Goal: Task Accomplishment & Management: Use online tool/utility

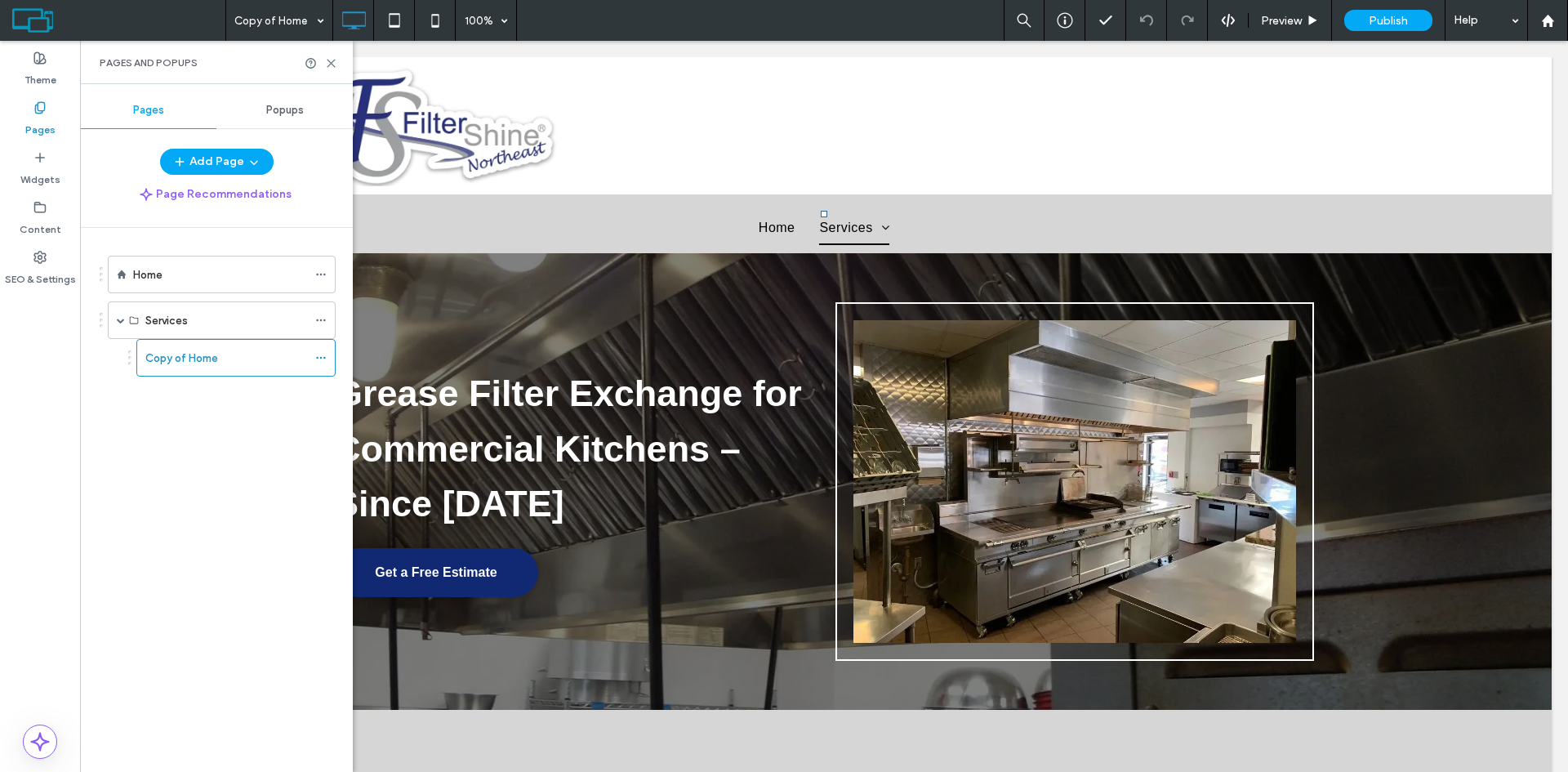
click at [758, 24] on div "Copy of Home 100% Preview Publish Help" at bounding box center [897, 20] width 1343 height 41
click at [705, 37] on div "Copy of Home 100% Preview Publish Help" at bounding box center [897, 20] width 1343 height 41
click at [700, 36] on div "Copy of Home 100% Preview Publish Help" at bounding box center [897, 20] width 1343 height 41
click at [333, 61] on use at bounding box center [331, 63] width 8 height 8
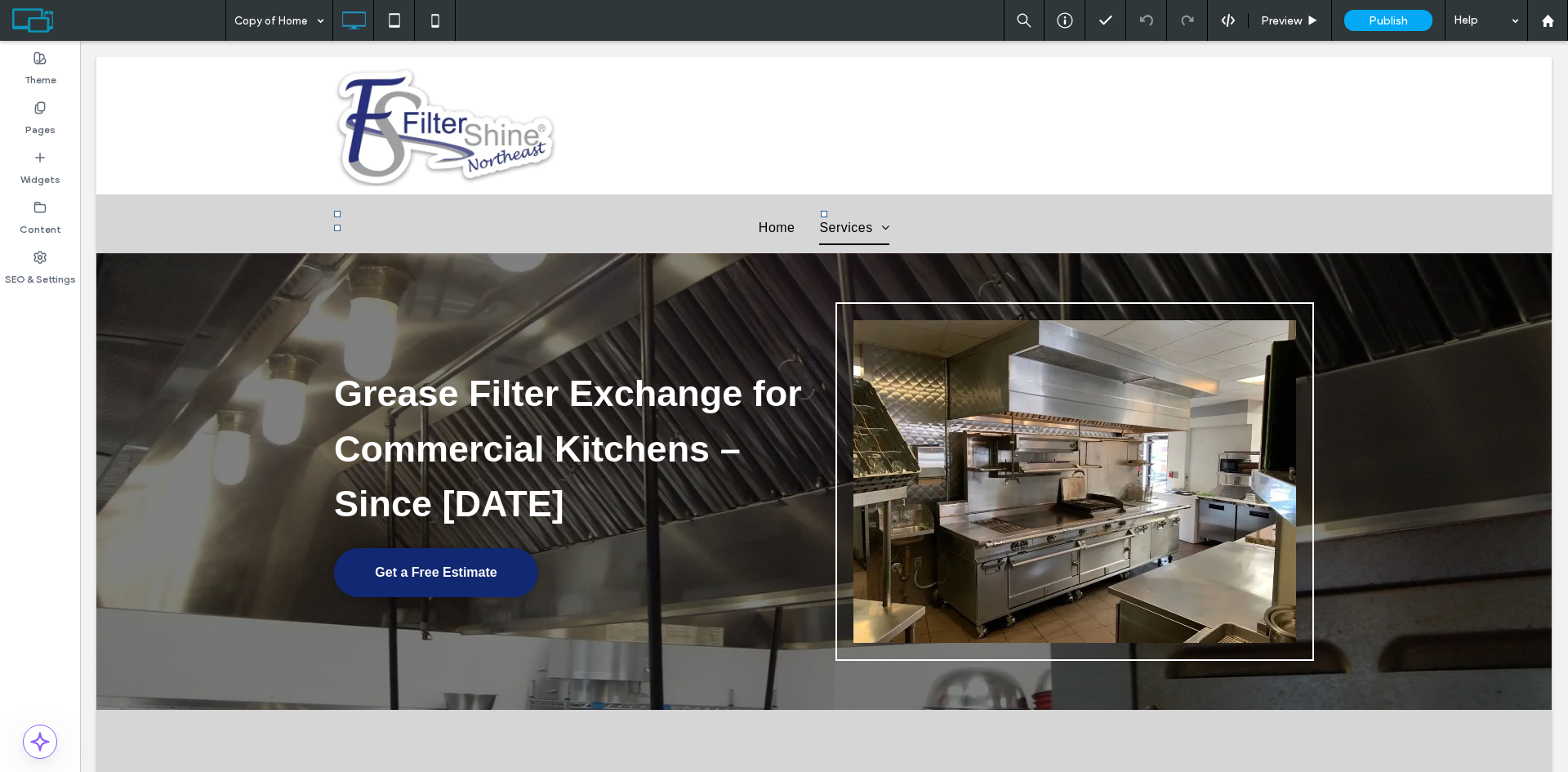
click at [737, 16] on div "Copy of Home Preview Publish Help" at bounding box center [897, 20] width 1343 height 41
click at [502, 20] on div "Home Copy of Home Preview Publish Help" at bounding box center [897, 20] width 1343 height 41
click at [926, 21] on div "Copy of Home Preview Publish Help" at bounding box center [897, 20] width 1343 height 41
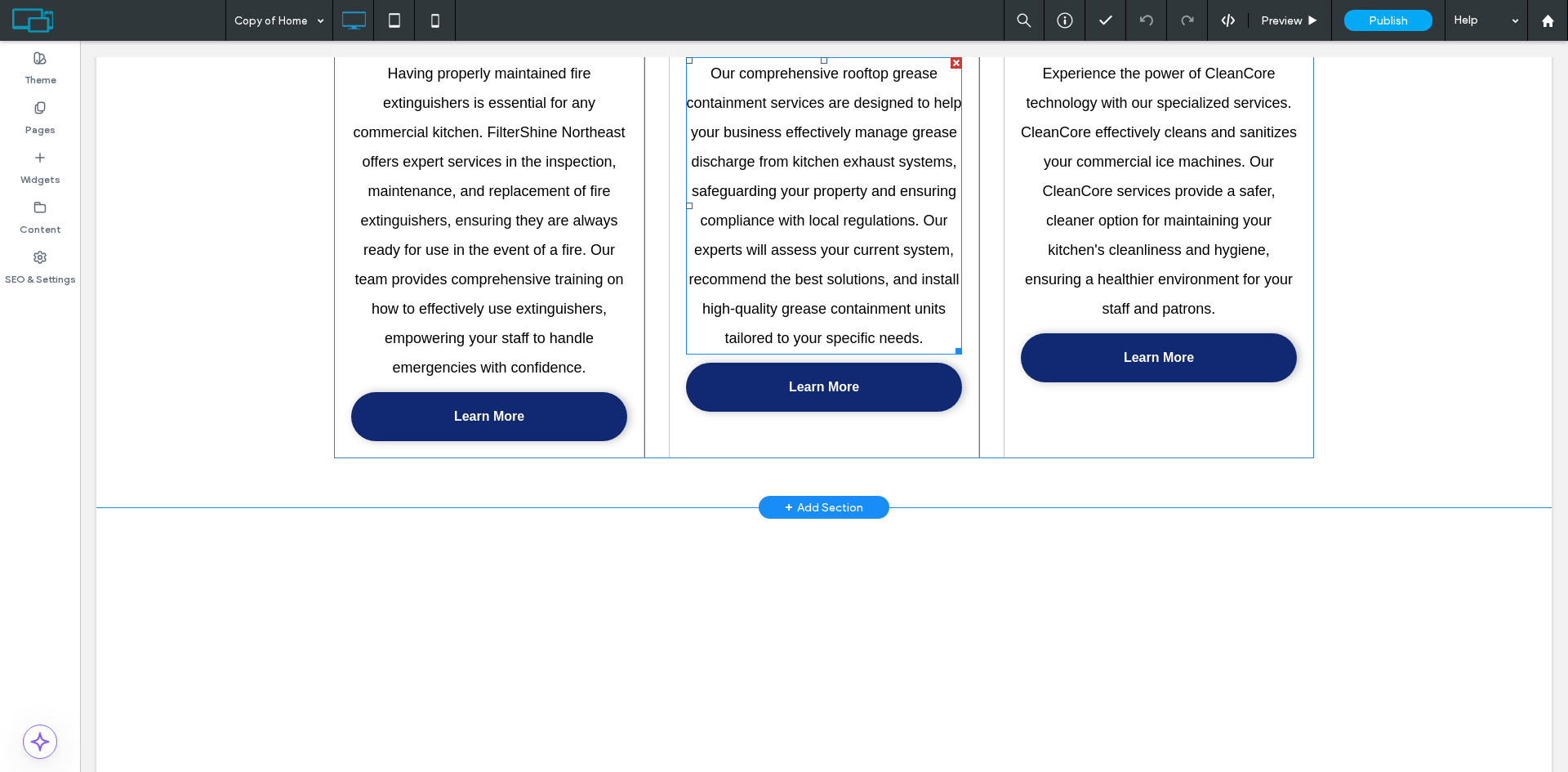
scroll to position [1961, 0]
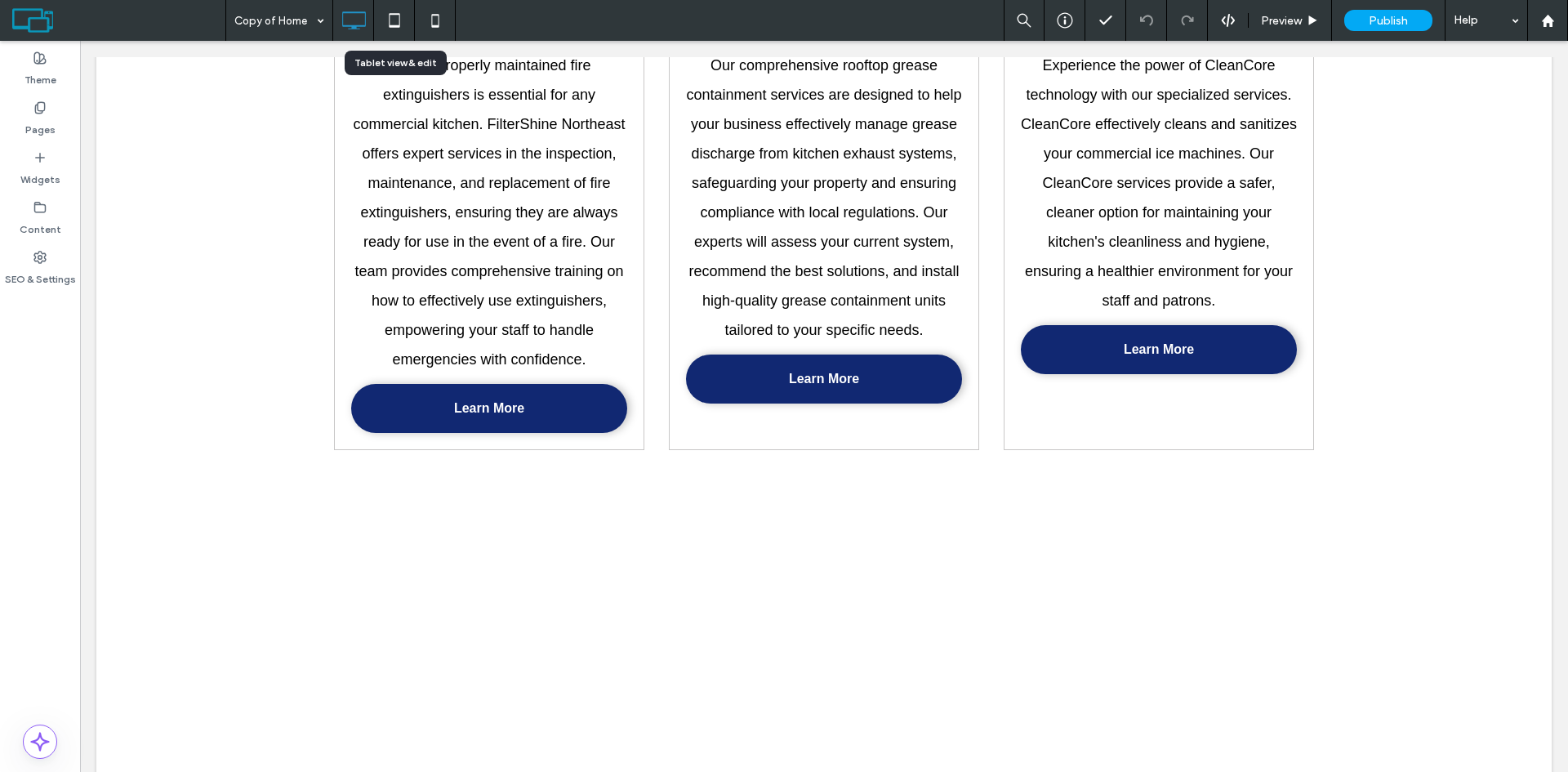
click at [398, 26] on use at bounding box center [393, 20] width 10 height 14
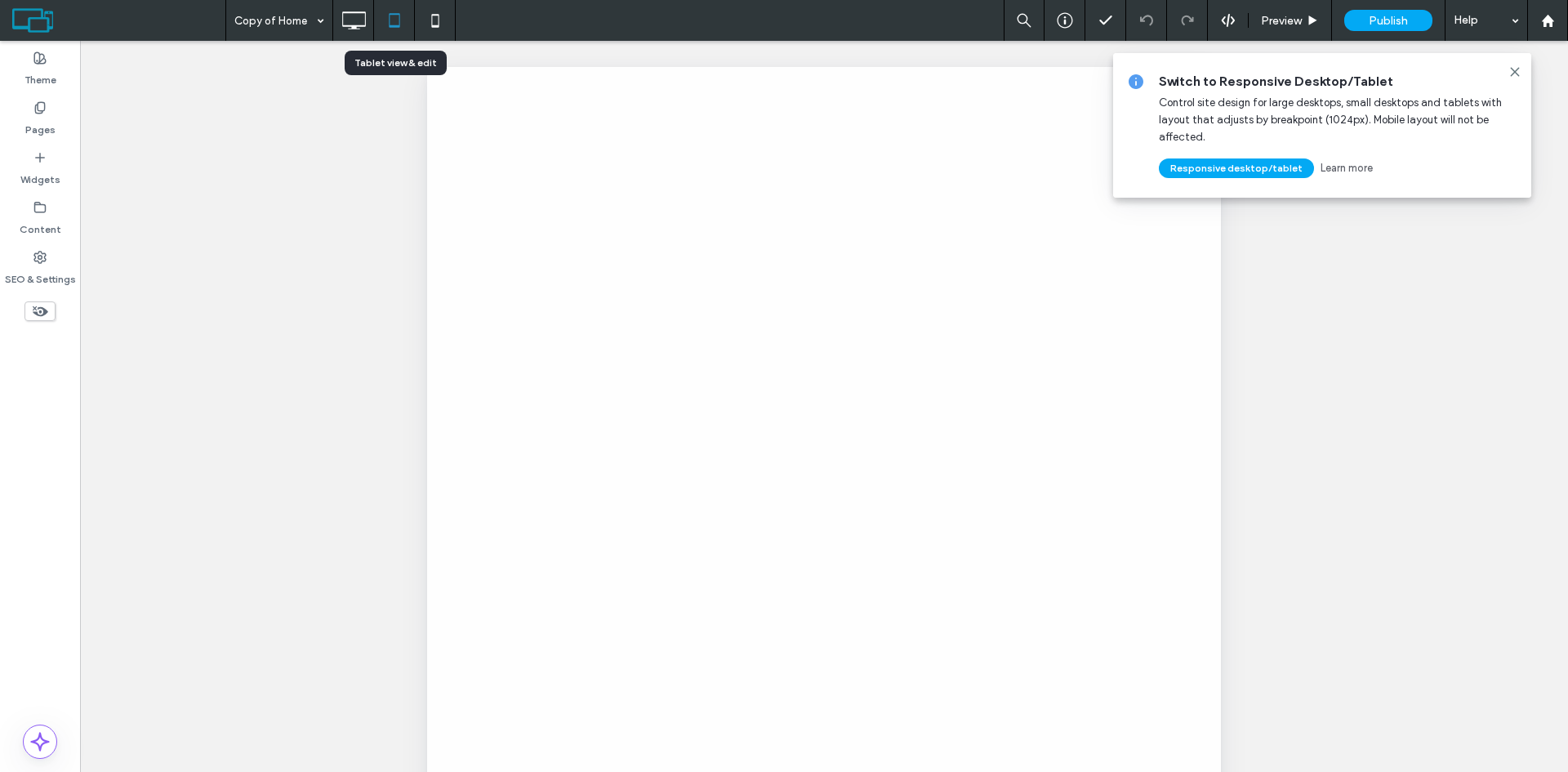
scroll to position [0, 0]
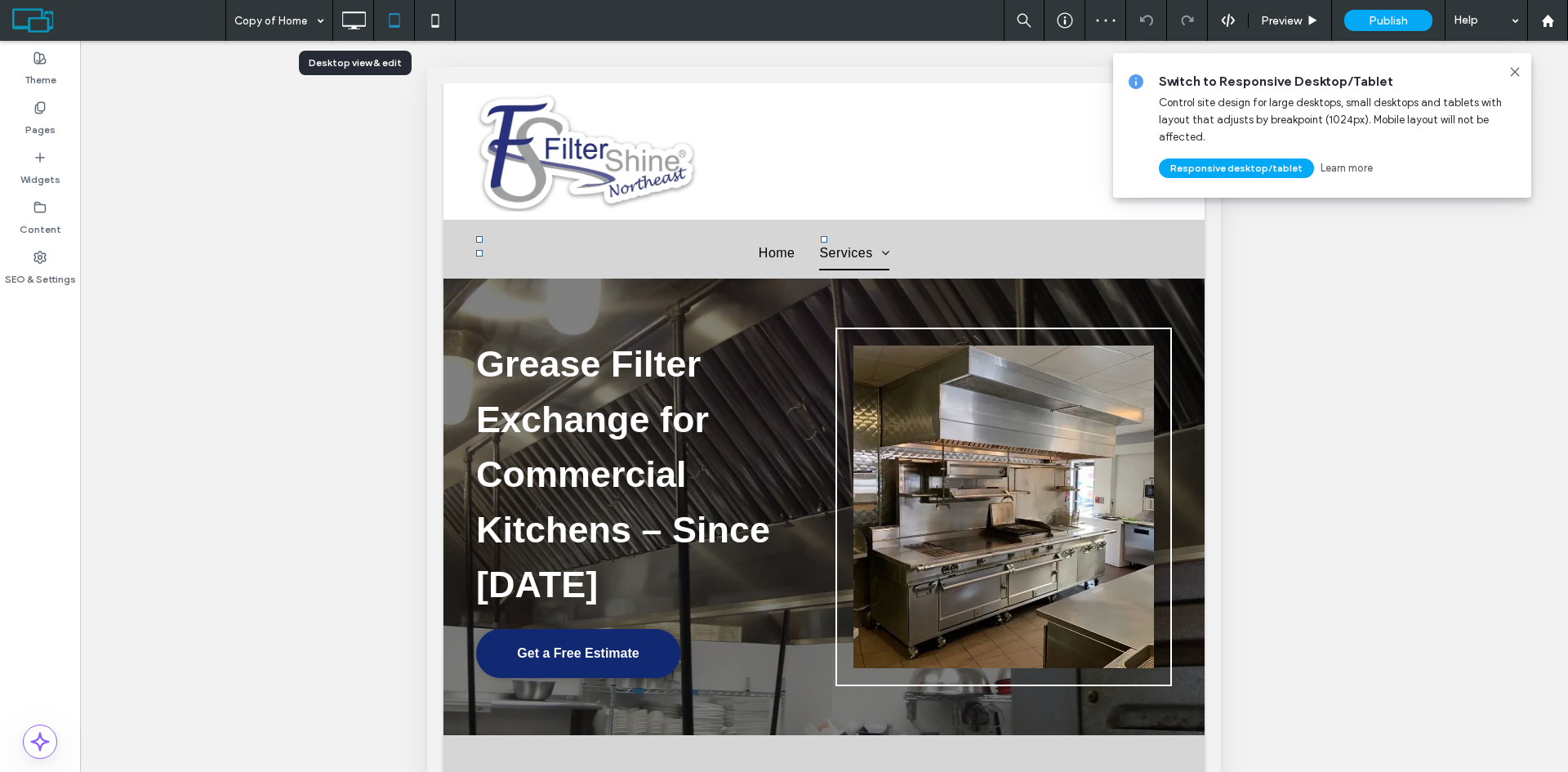
click at [353, 25] on icon at bounding box center [354, 20] width 33 height 33
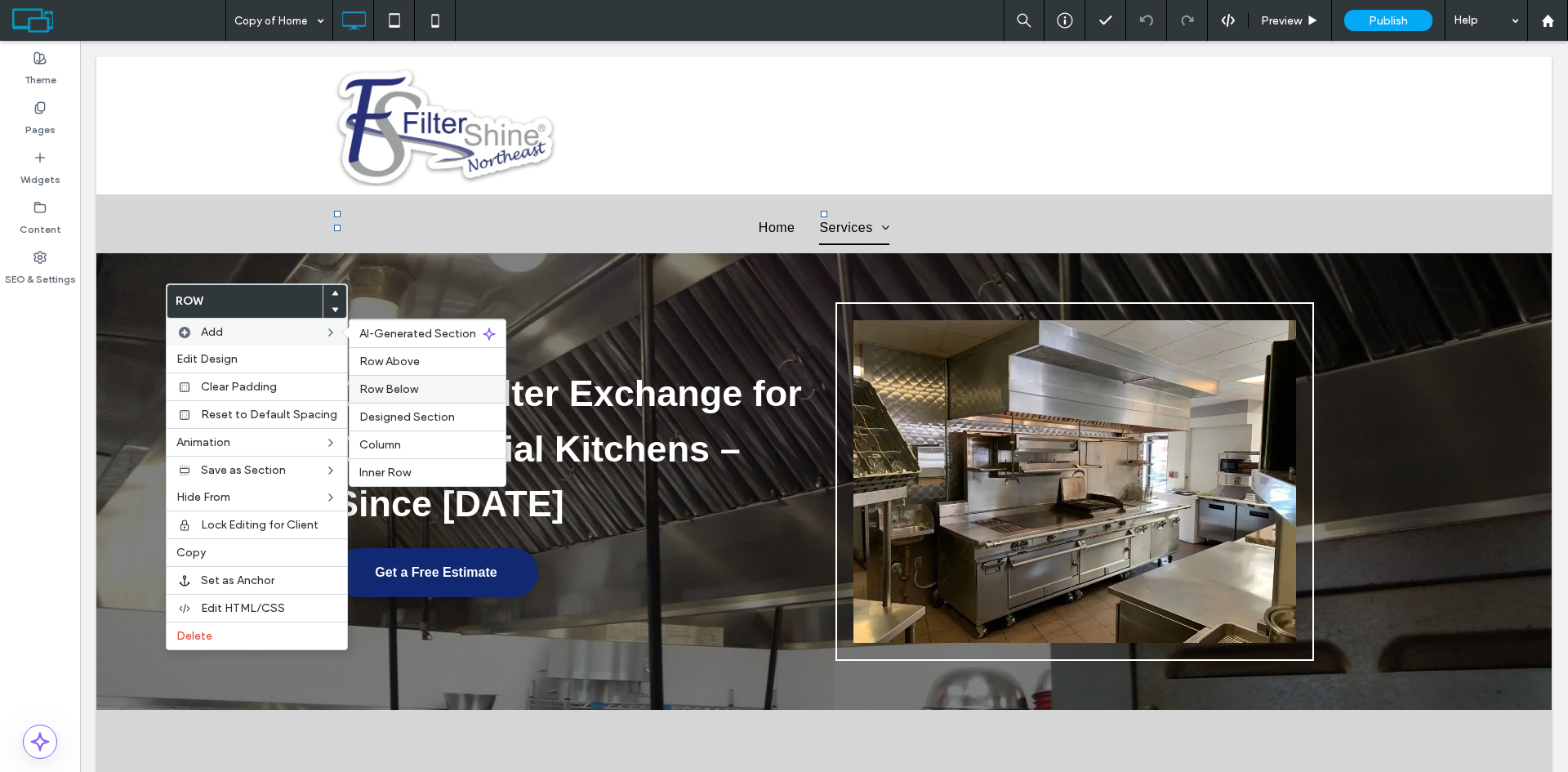
click at [410, 396] on div "Row Below" at bounding box center [427, 388] width 156 height 27
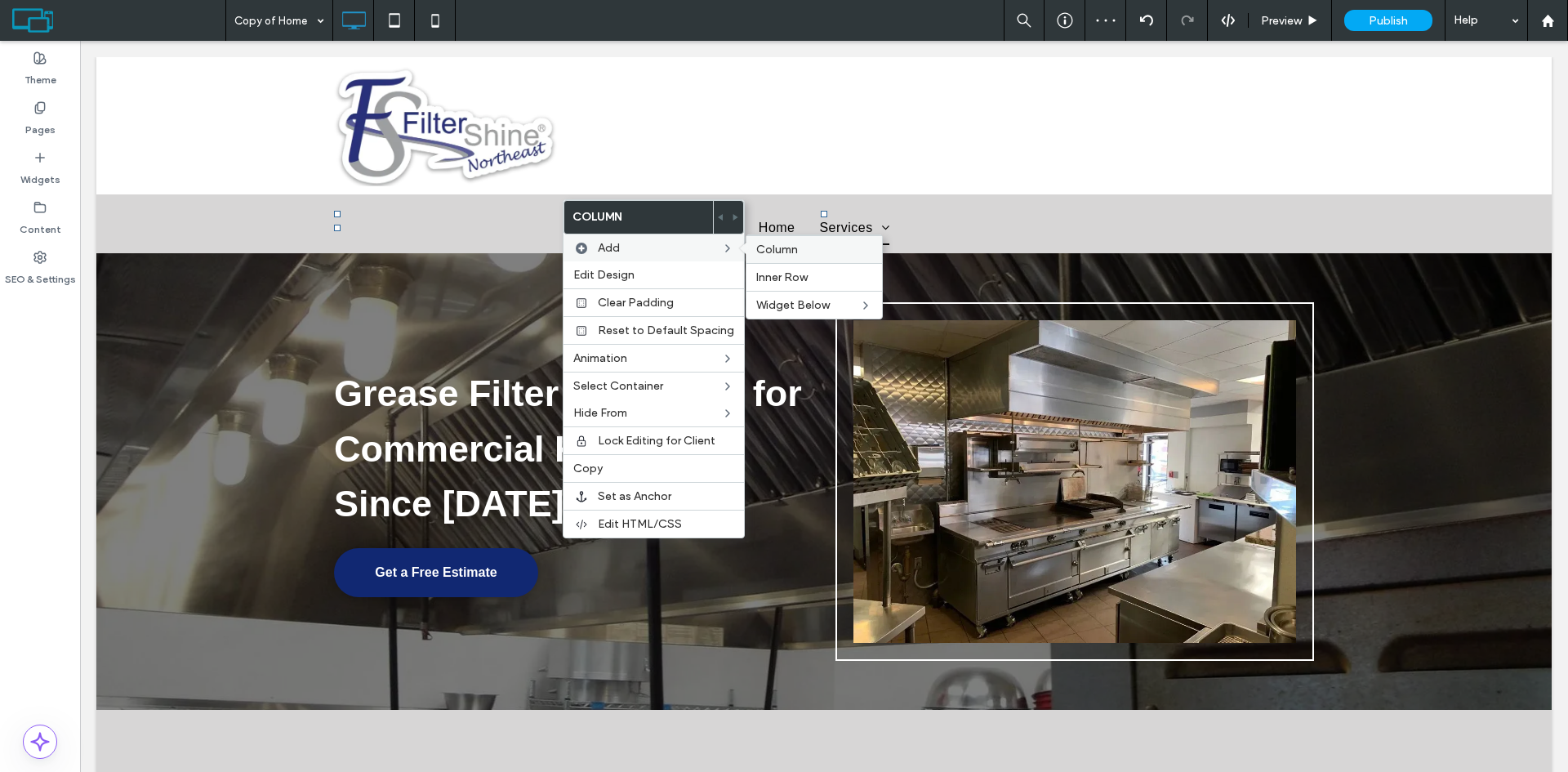
click at [807, 250] on label "Column" at bounding box center [814, 249] width 116 height 14
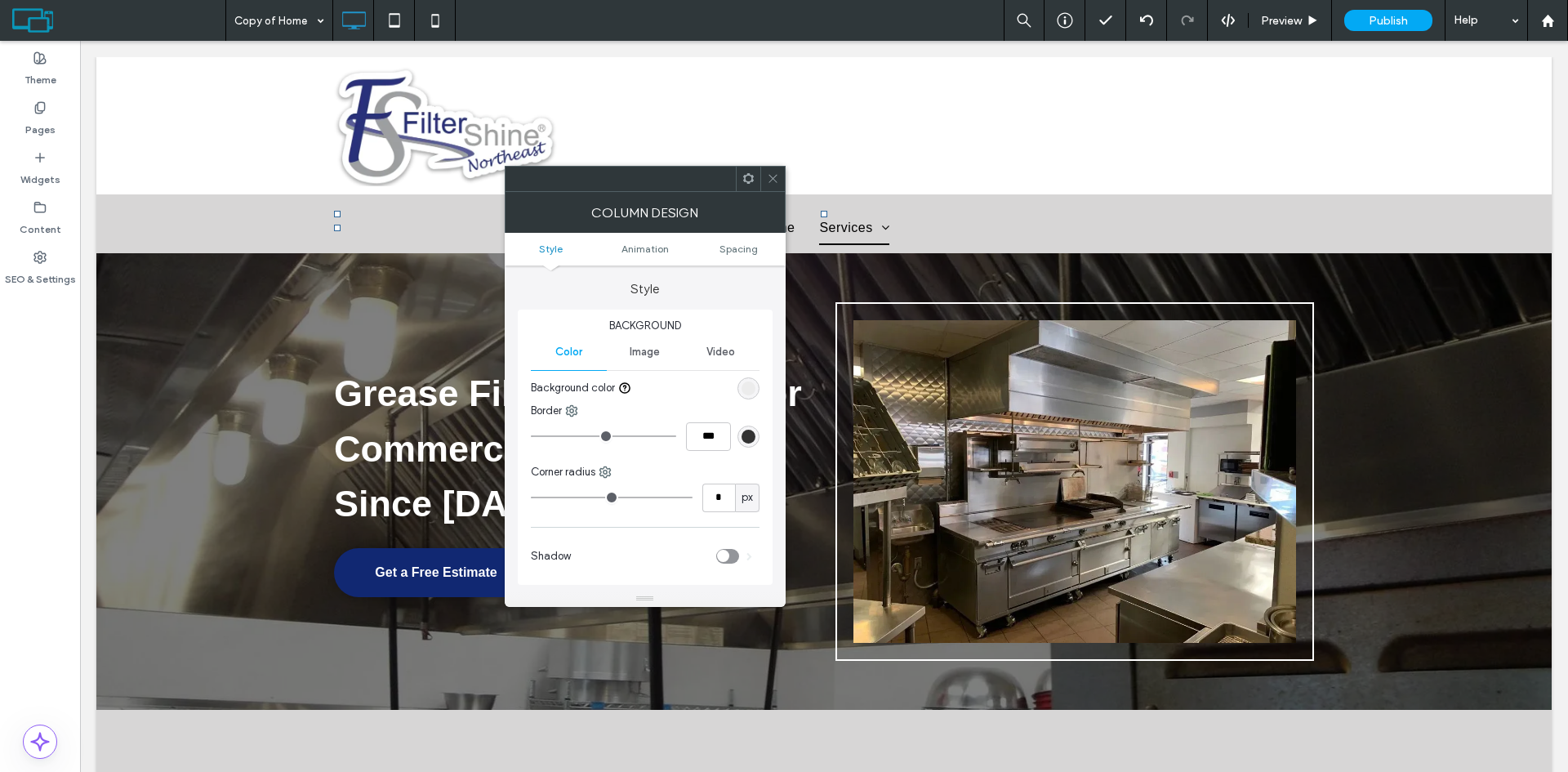
click at [650, 351] on span "Image" at bounding box center [645, 352] width 30 height 13
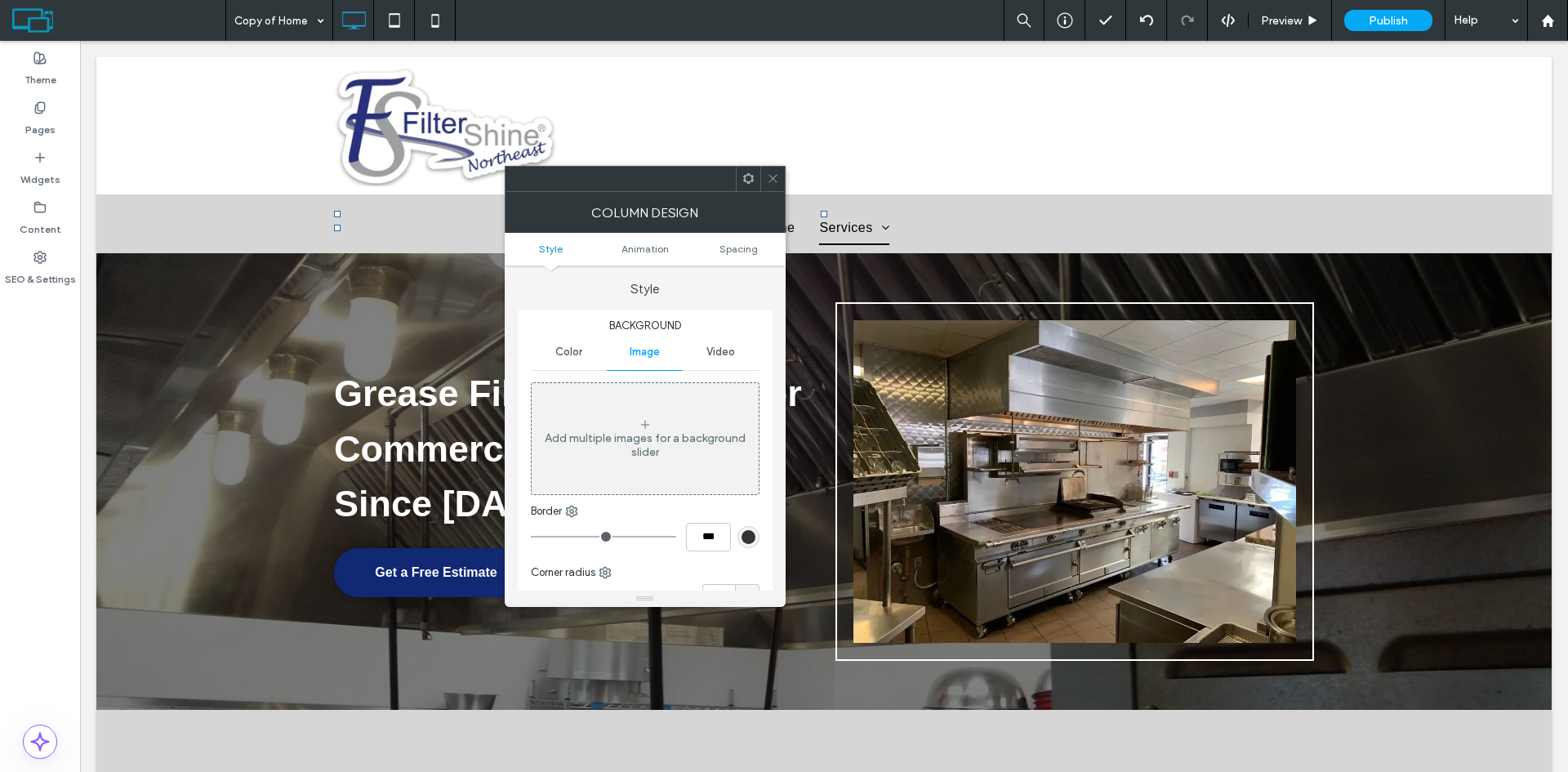
click at [649, 436] on div "Add multiple images for a background slider" at bounding box center [645, 445] width 227 height 27
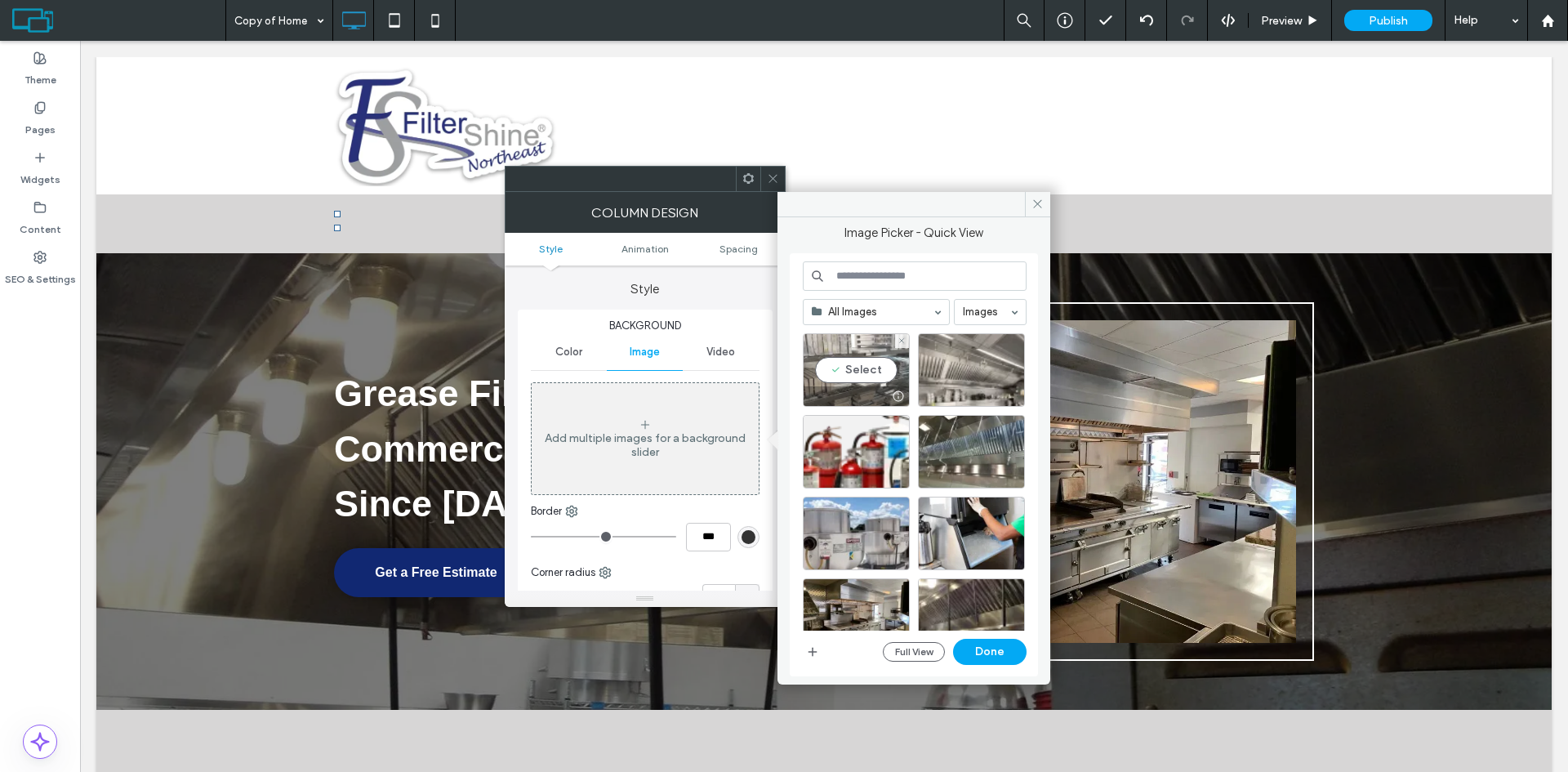
click at [863, 347] on div "Select" at bounding box center [856, 370] width 107 height 74
click at [1003, 650] on button "Done" at bounding box center [990, 652] width 74 height 26
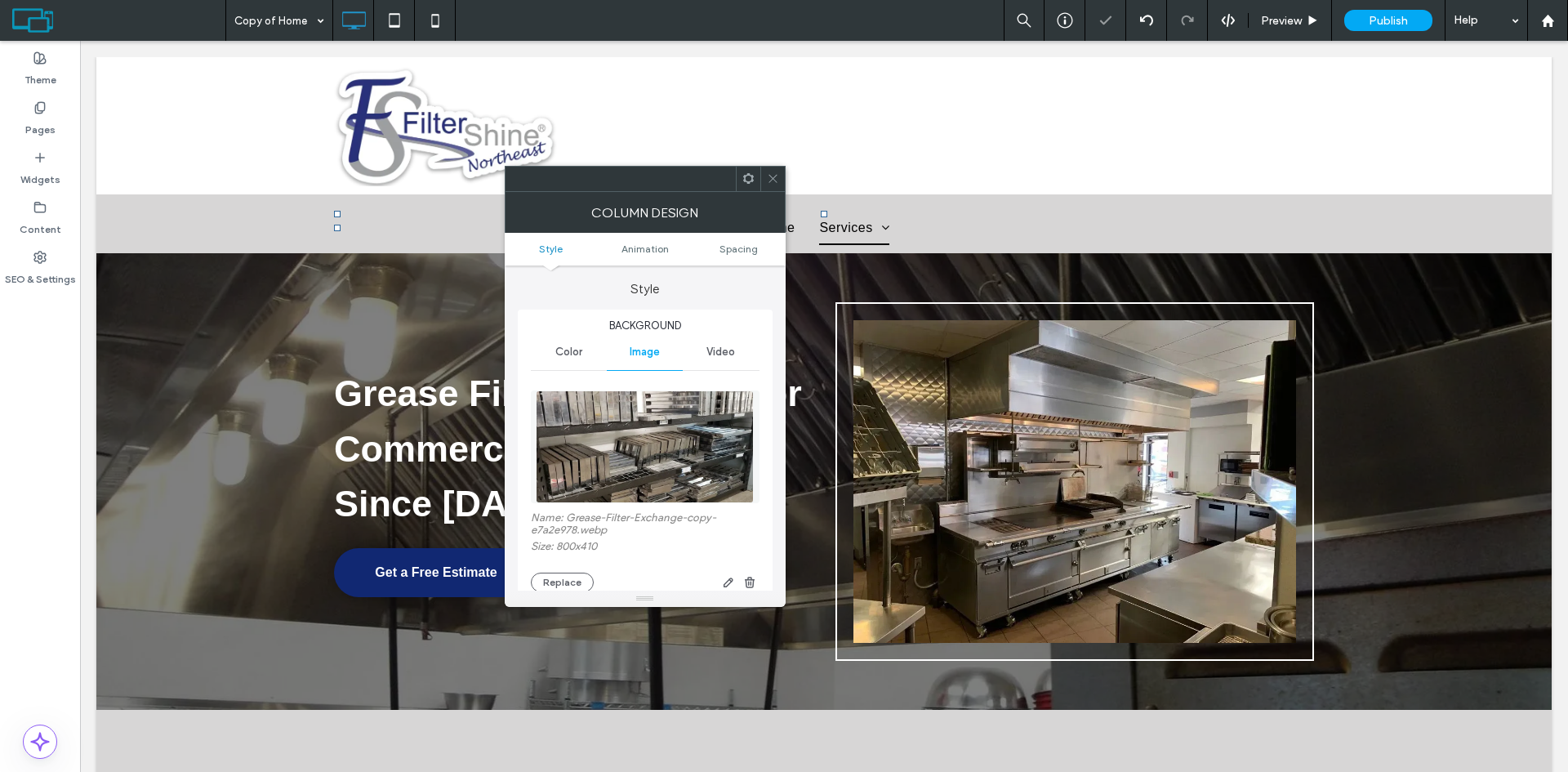
click at [770, 171] on span at bounding box center [773, 179] width 12 height 25
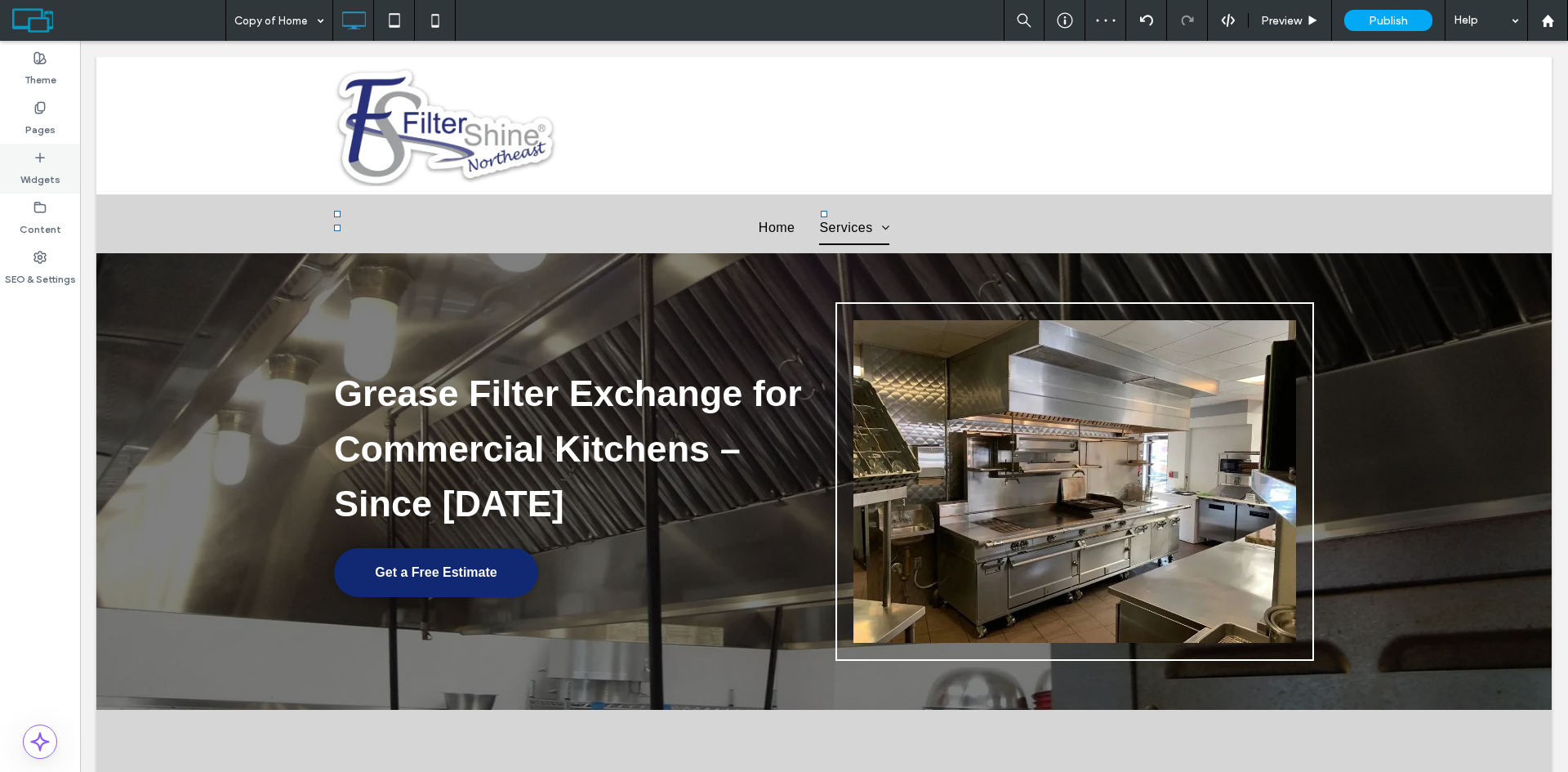
click at [42, 173] on label "Widgets" at bounding box center [41, 176] width 40 height 23
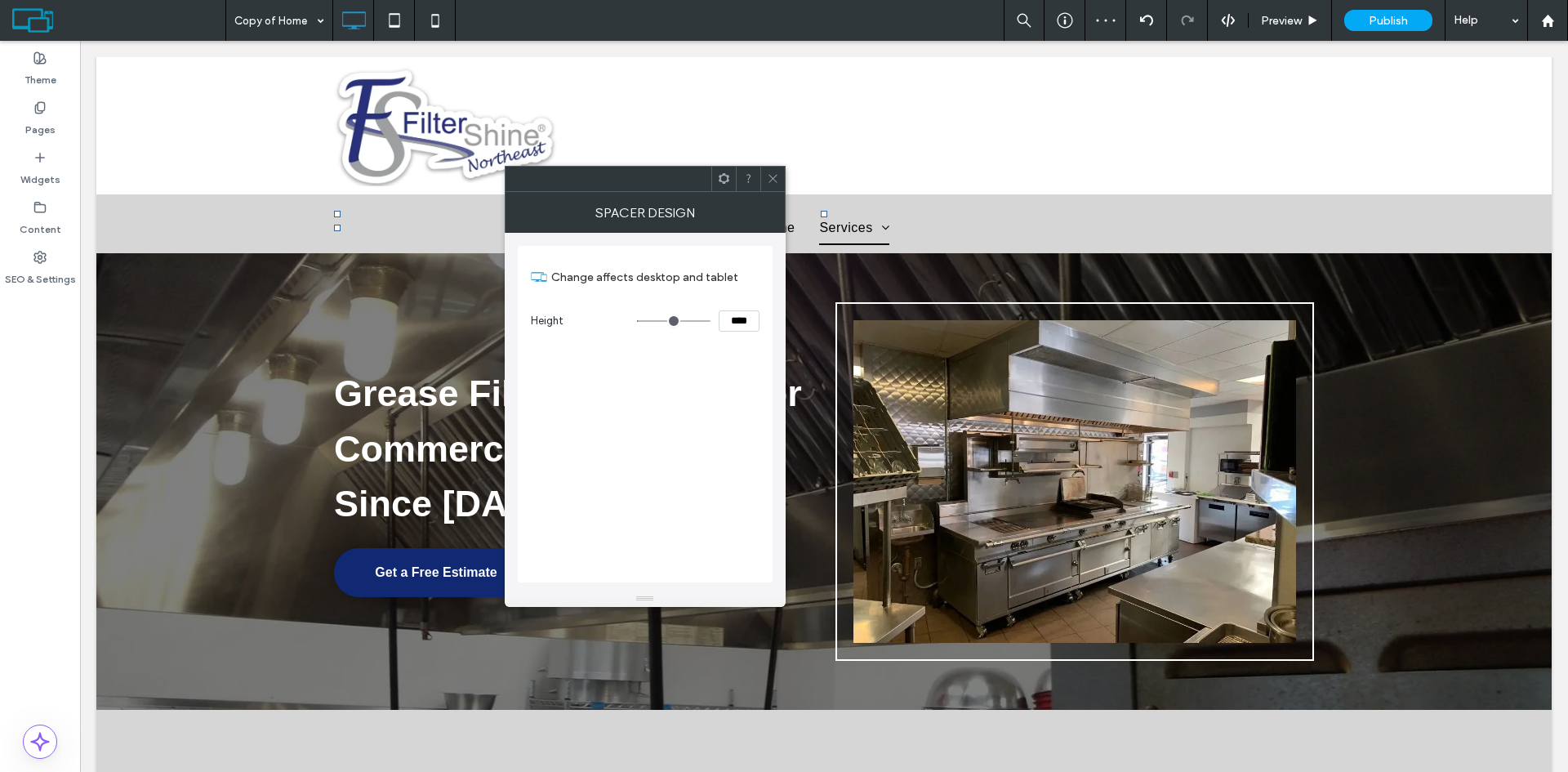
click at [775, 182] on icon at bounding box center [773, 178] width 12 height 12
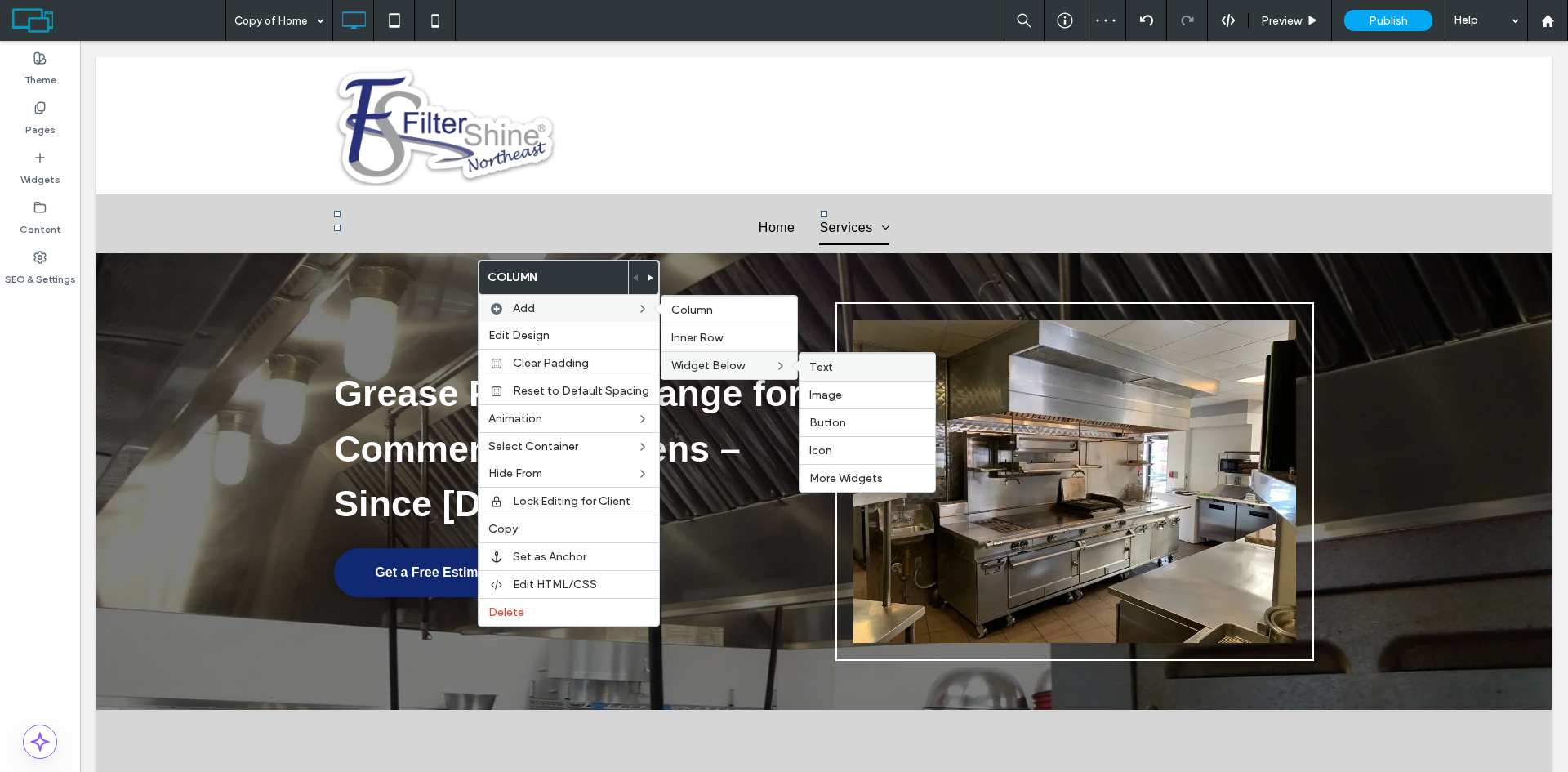
click at [836, 369] on label "Text" at bounding box center [867, 367] width 116 height 14
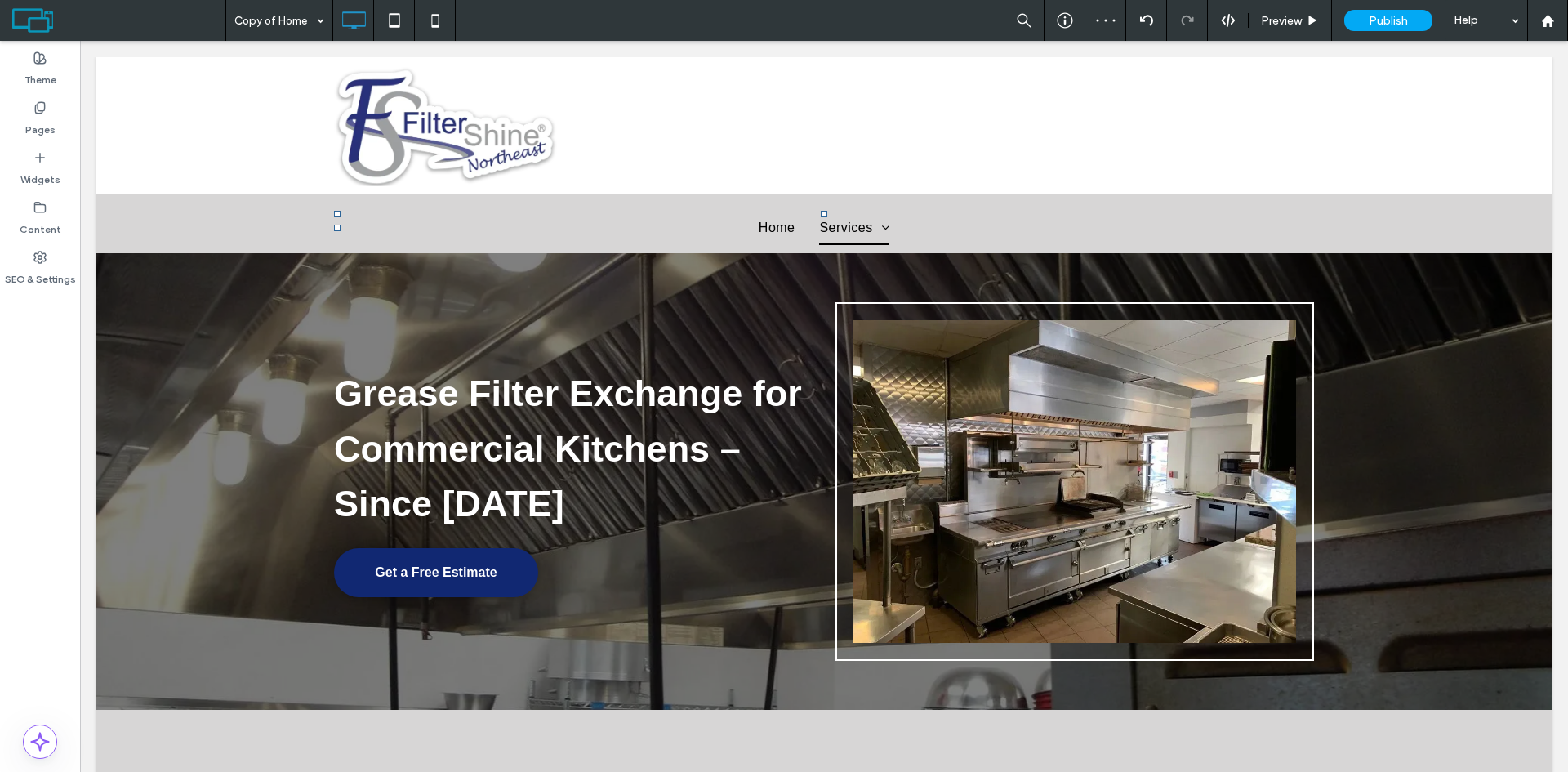
type input "*********"
type input "**"
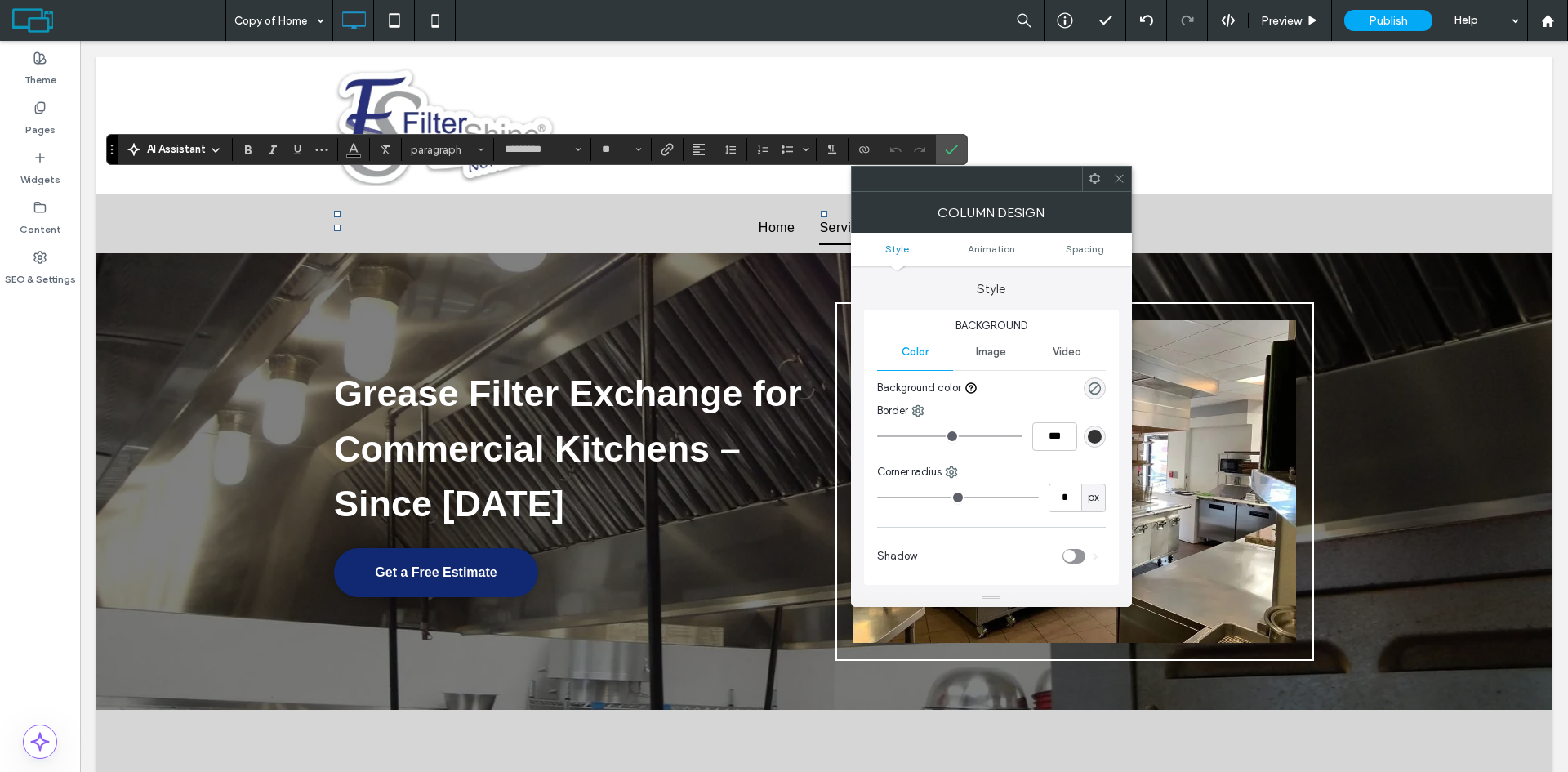
click at [1122, 174] on icon at bounding box center [1119, 178] width 12 height 12
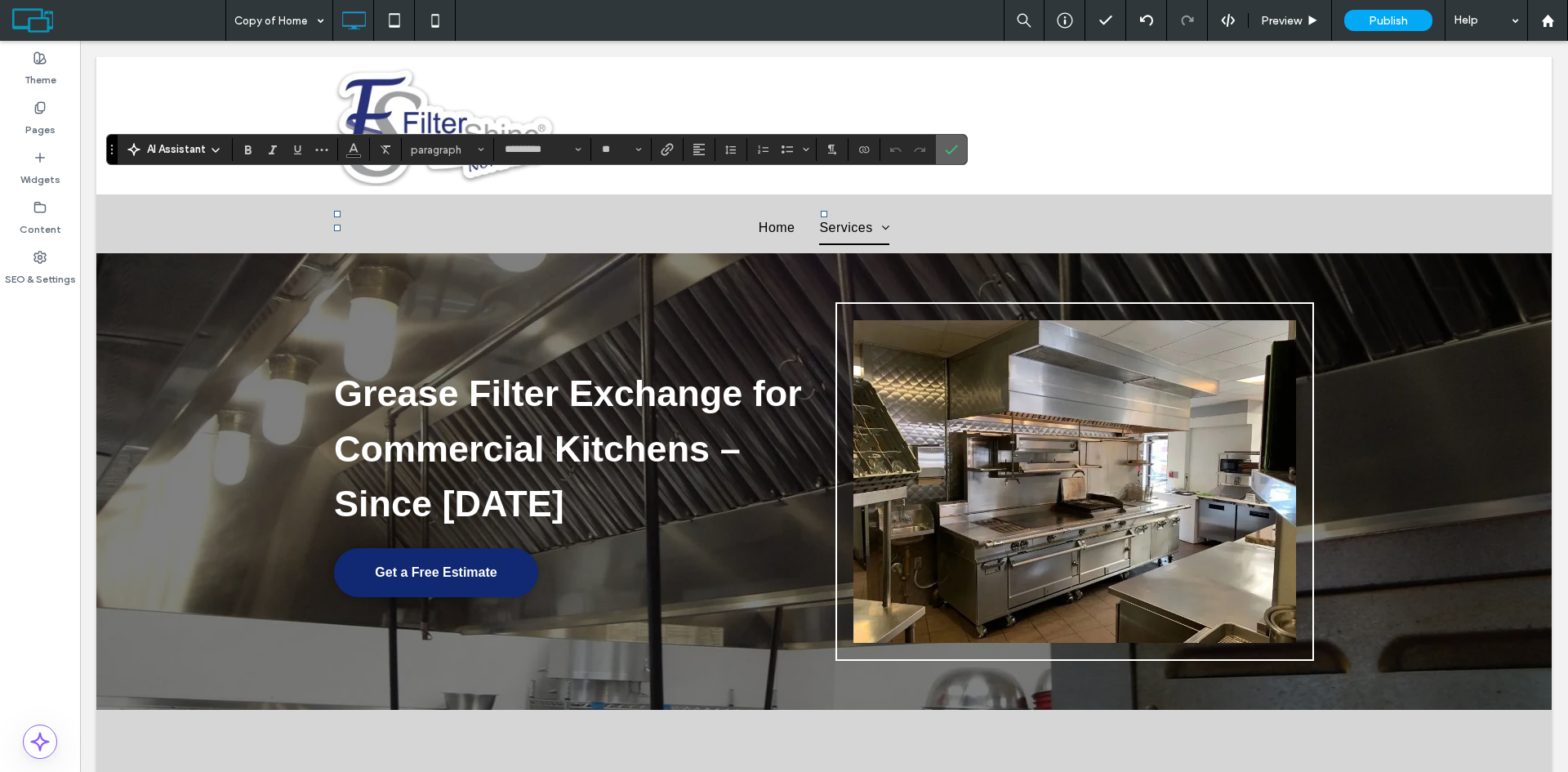
click at [947, 151] on use "Confirm" at bounding box center [951, 150] width 13 height 9
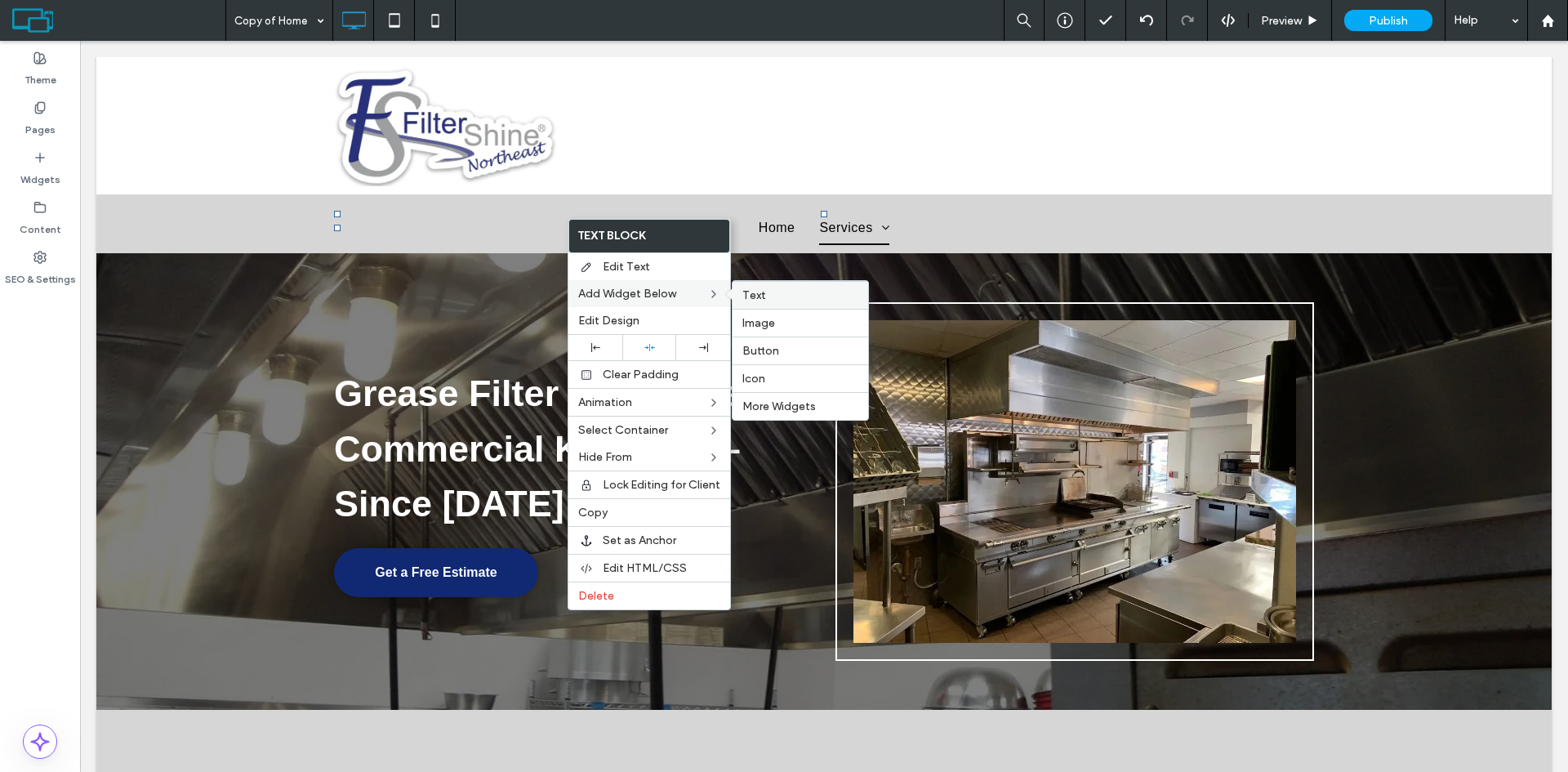
click at [791, 292] on label "Text" at bounding box center [800, 295] width 116 height 14
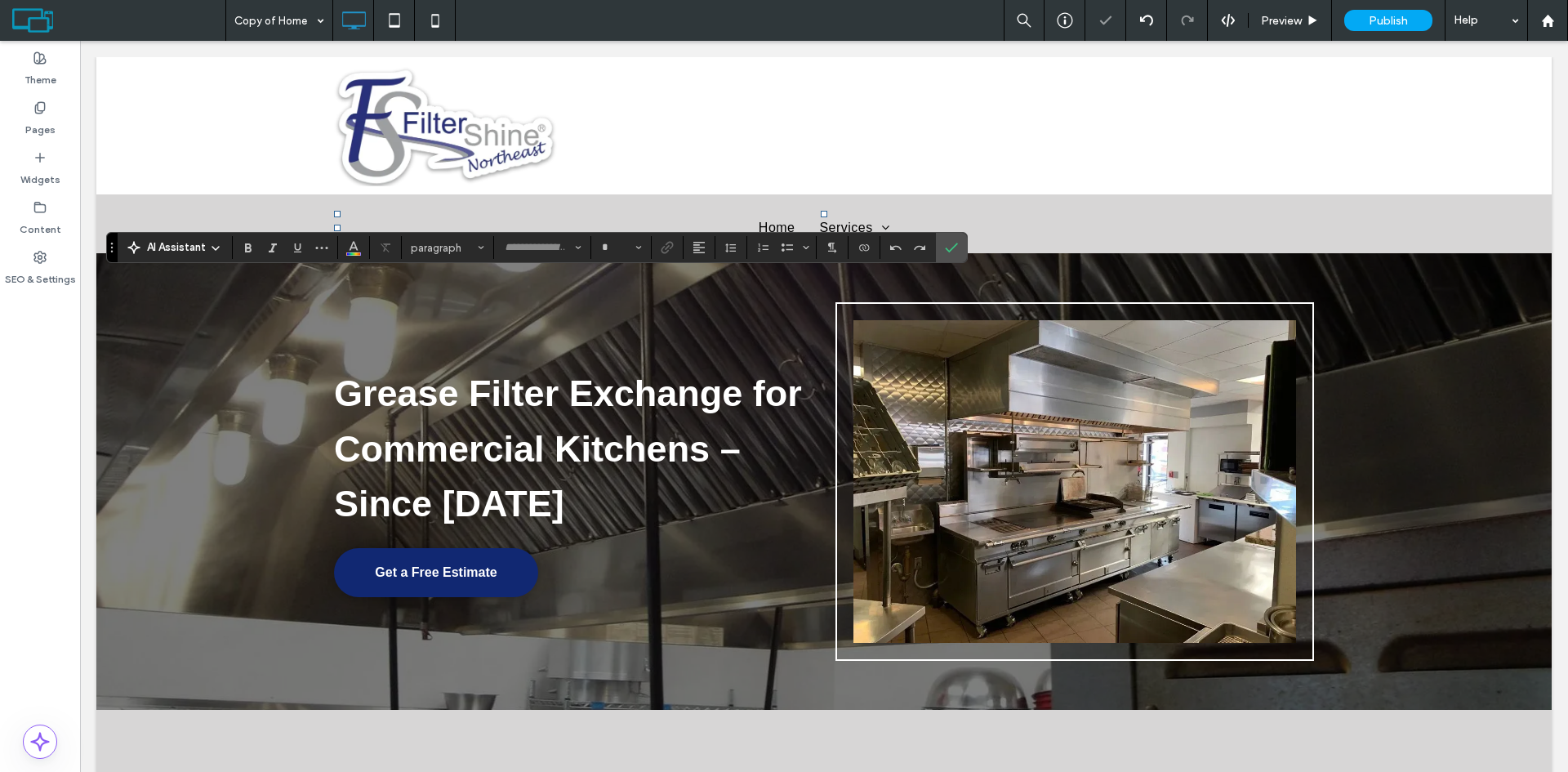
type input "*********"
type input "**"
click at [952, 243] on icon "Confirm" at bounding box center [951, 248] width 13 height 13
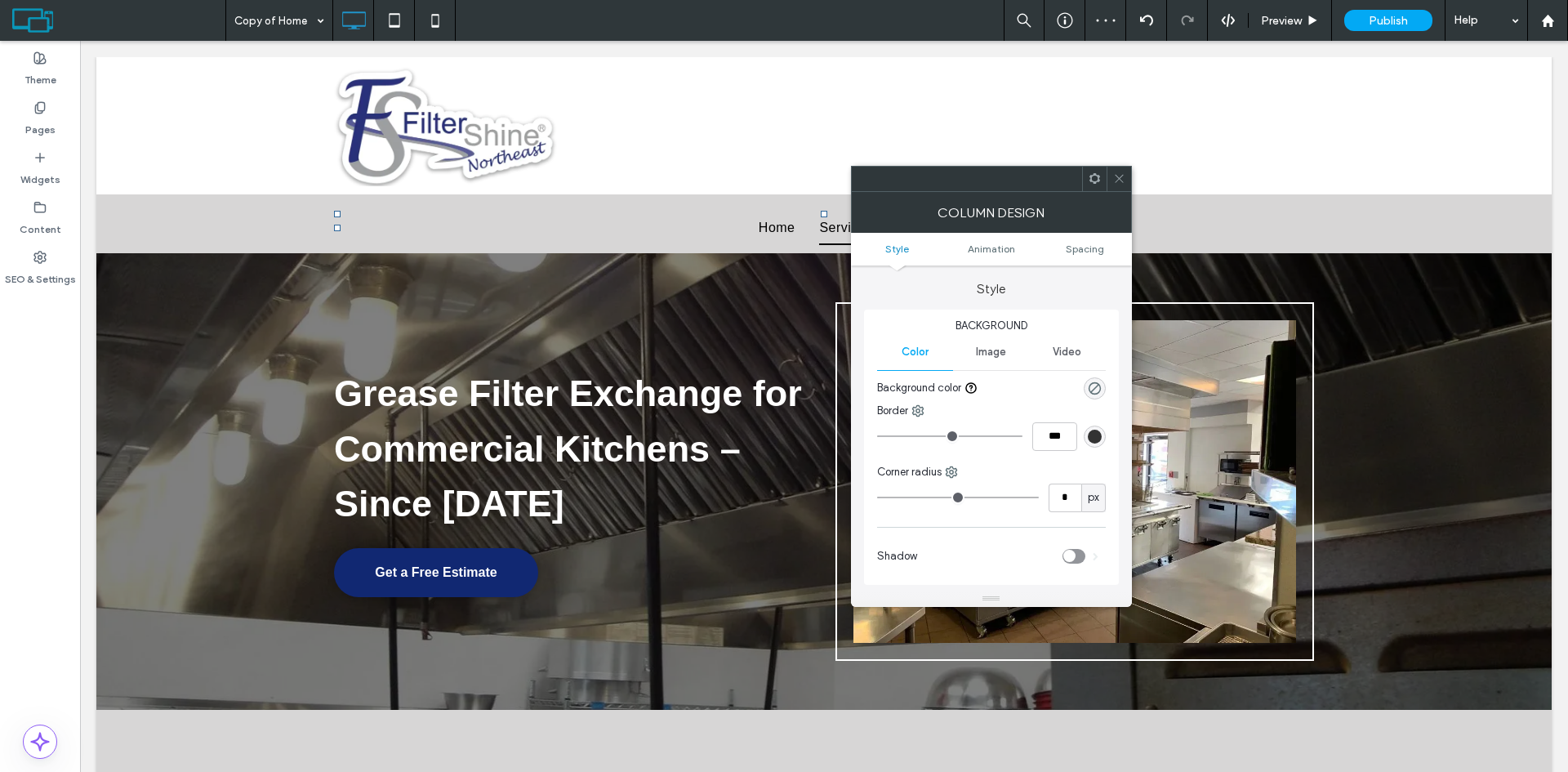
click at [1117, 171] on span at bounding box center [1119, 179] width 12 height 25
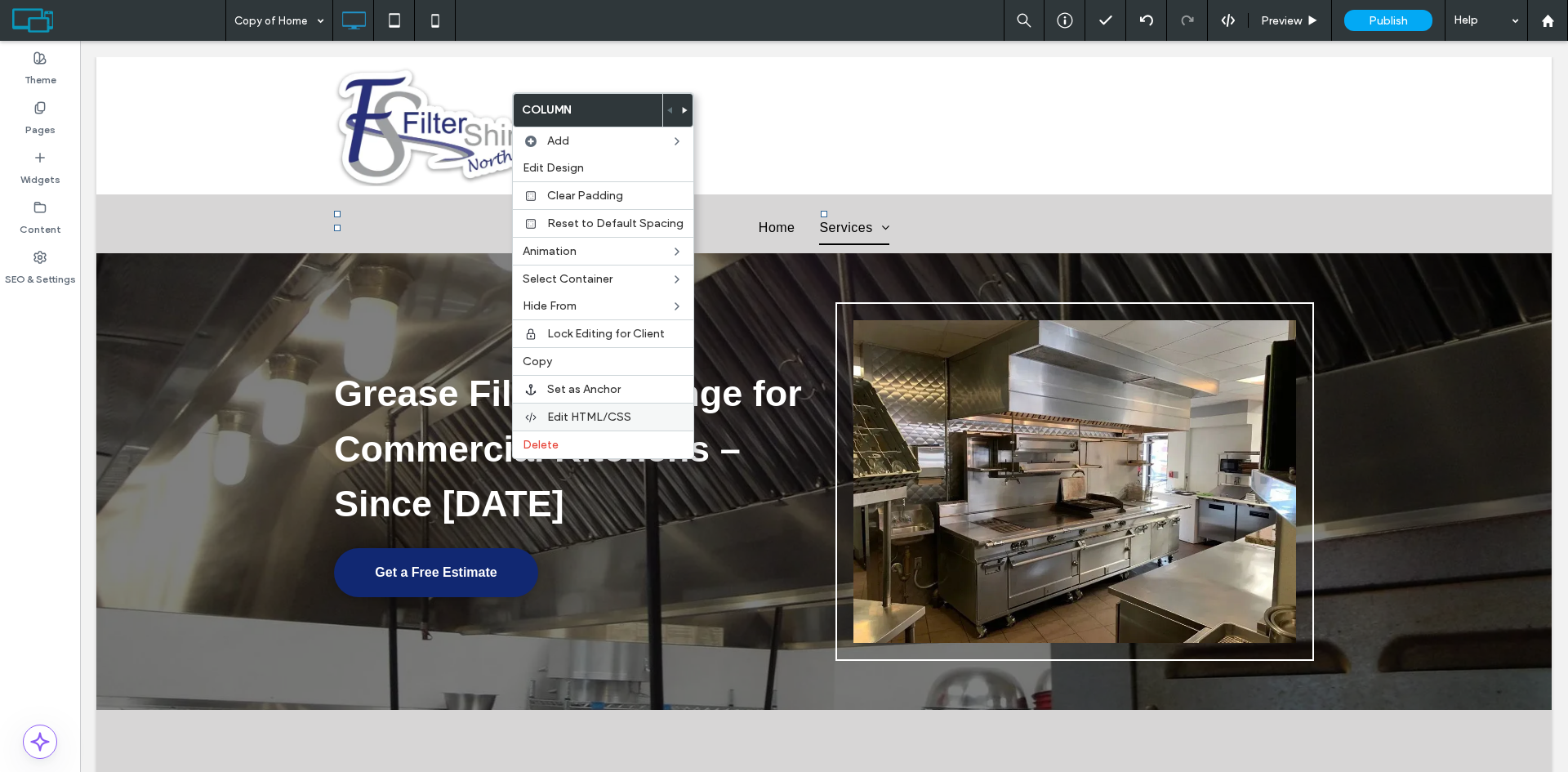
click at [606, 412] on span "Edit HTML/CSS" at bounding box center [589, 417] width 84 height 14
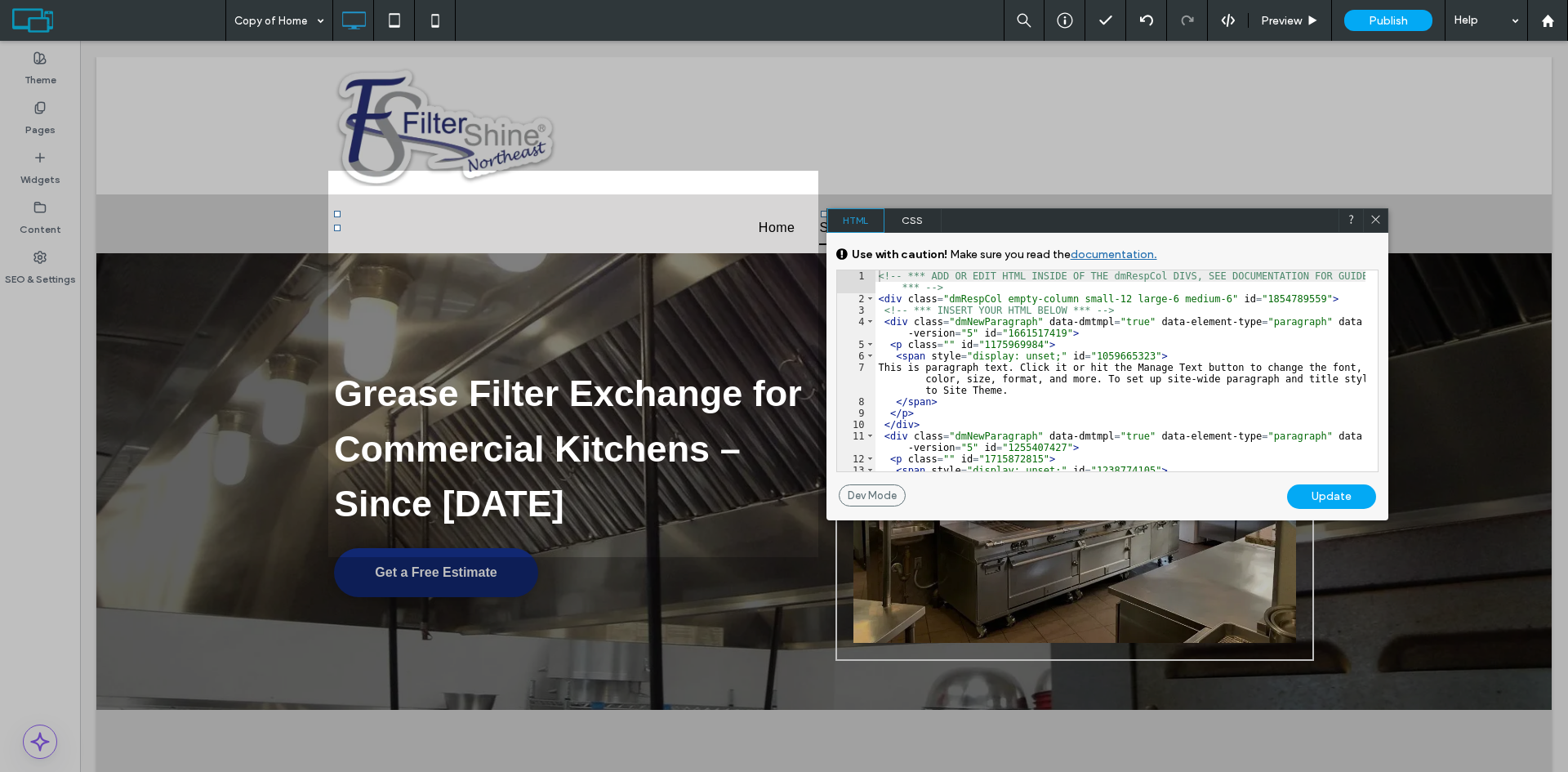
click at [925, 219] on span "CSS" at bounding box center [913, 220] width 57 height 25
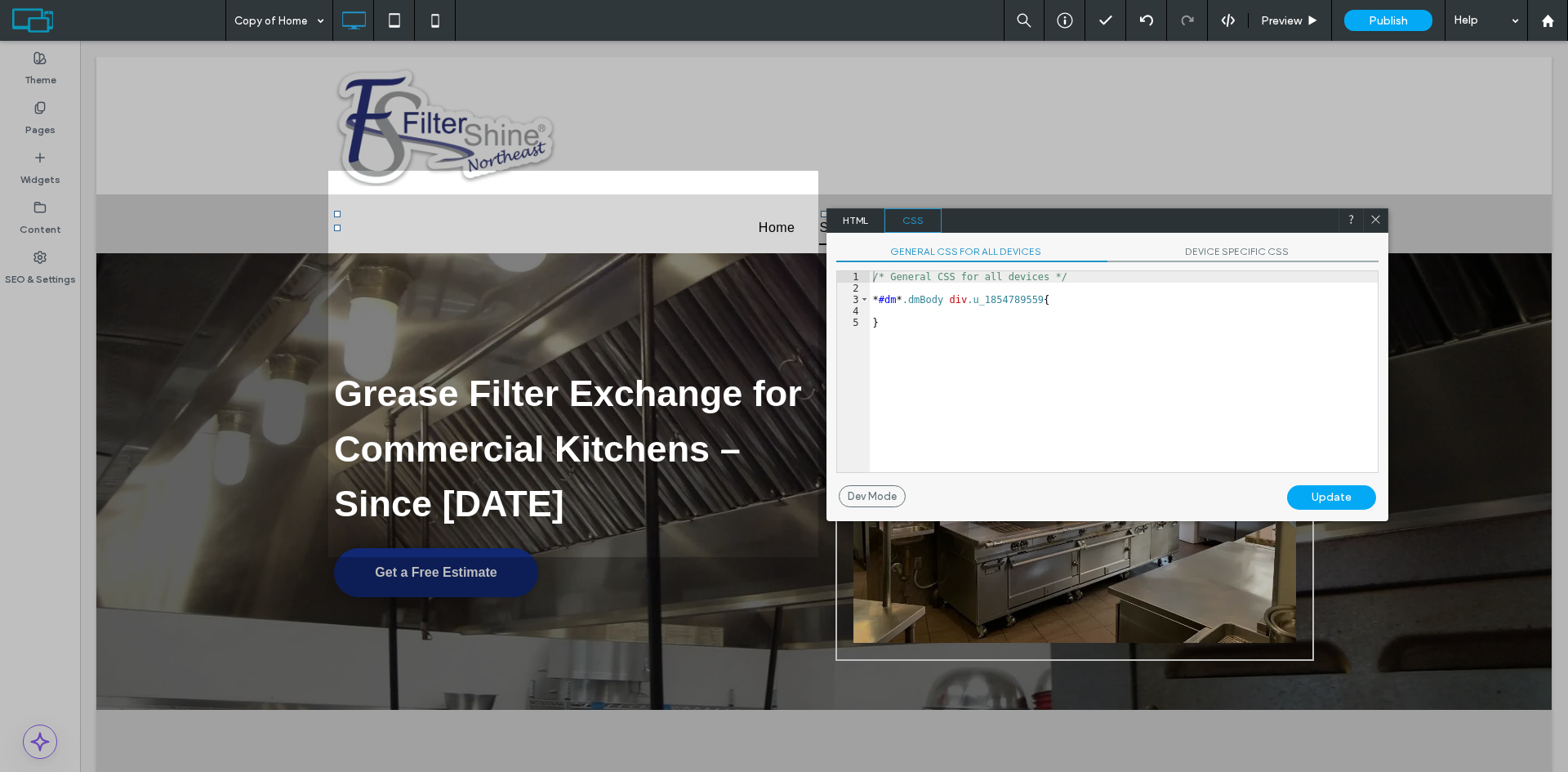
click at [926, 332] on div "/* General CSS for all devices */ * #dm * .dmBody div .u_1854789559 { }" at bounding box center [1124, 383] width 508 height 224
click at [907, 309] on div "/* General CSS for all devices */ * #dm * .dmBody div .u_1854789559 { }" at bounding box center [1124, 383] width 508 height 224
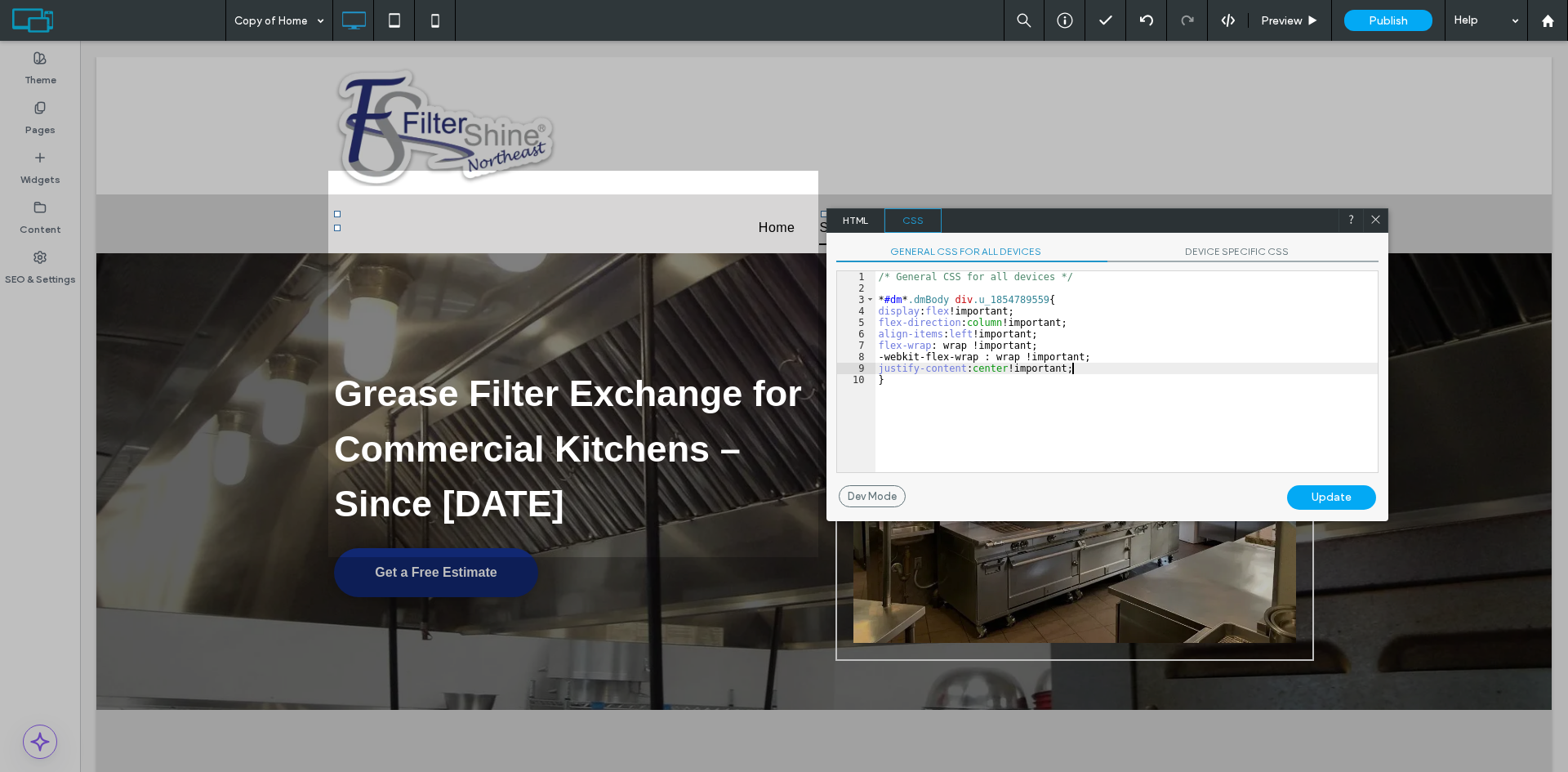
click at [1328, 500] on div "Update" at bounding box center [1332, 498] width 89 height 25
click at [1379, 220] on icon at bounding box center [1375, 219] width 12 height 12
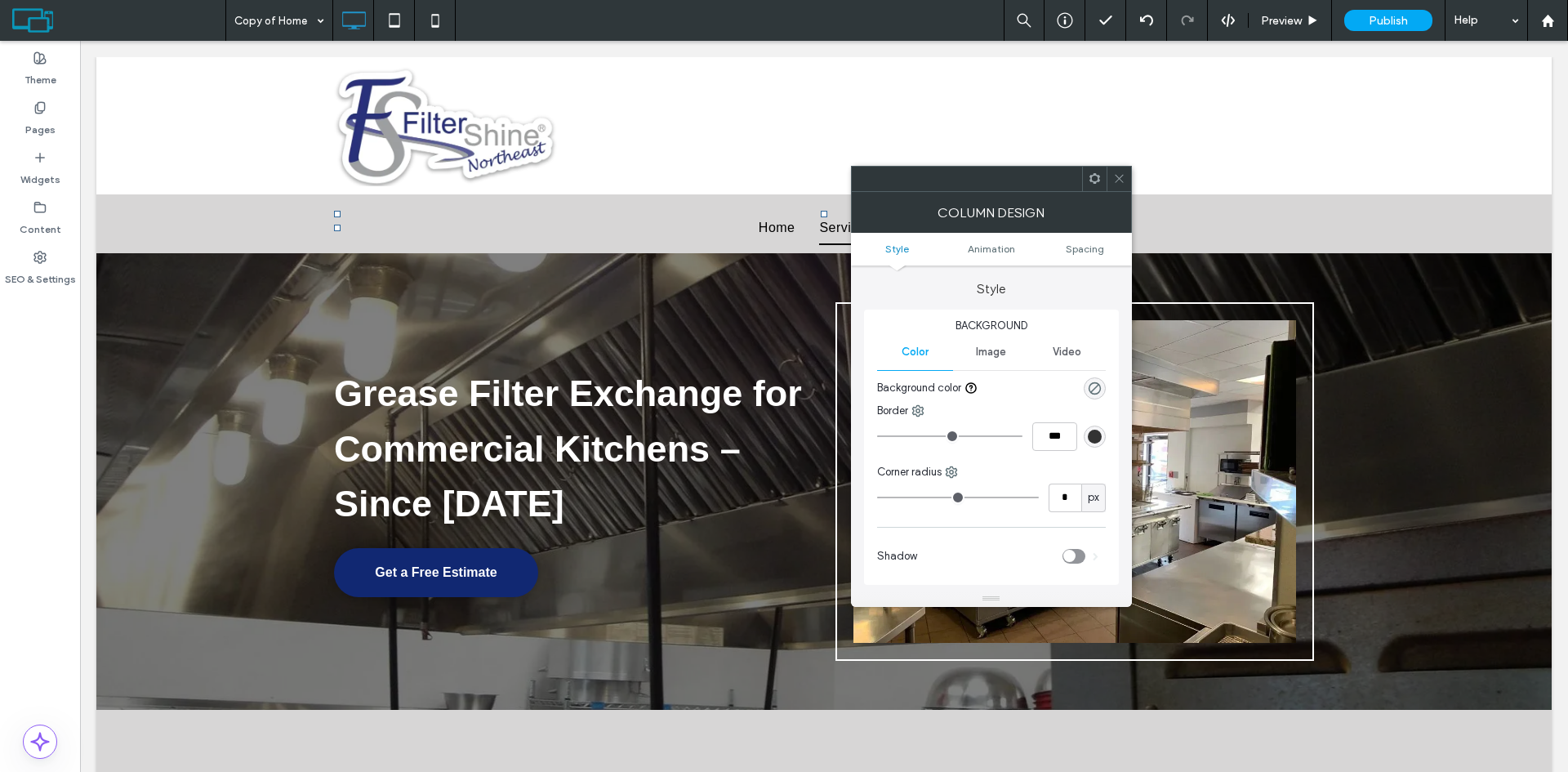
click at [1102, 241] on ul "Style Animation Spacing" at bounding box center [991, 249] width 281 height 33
click at [1089, 249] on span "Spacing" at bounding box center [1085, 248] width 39 height 12
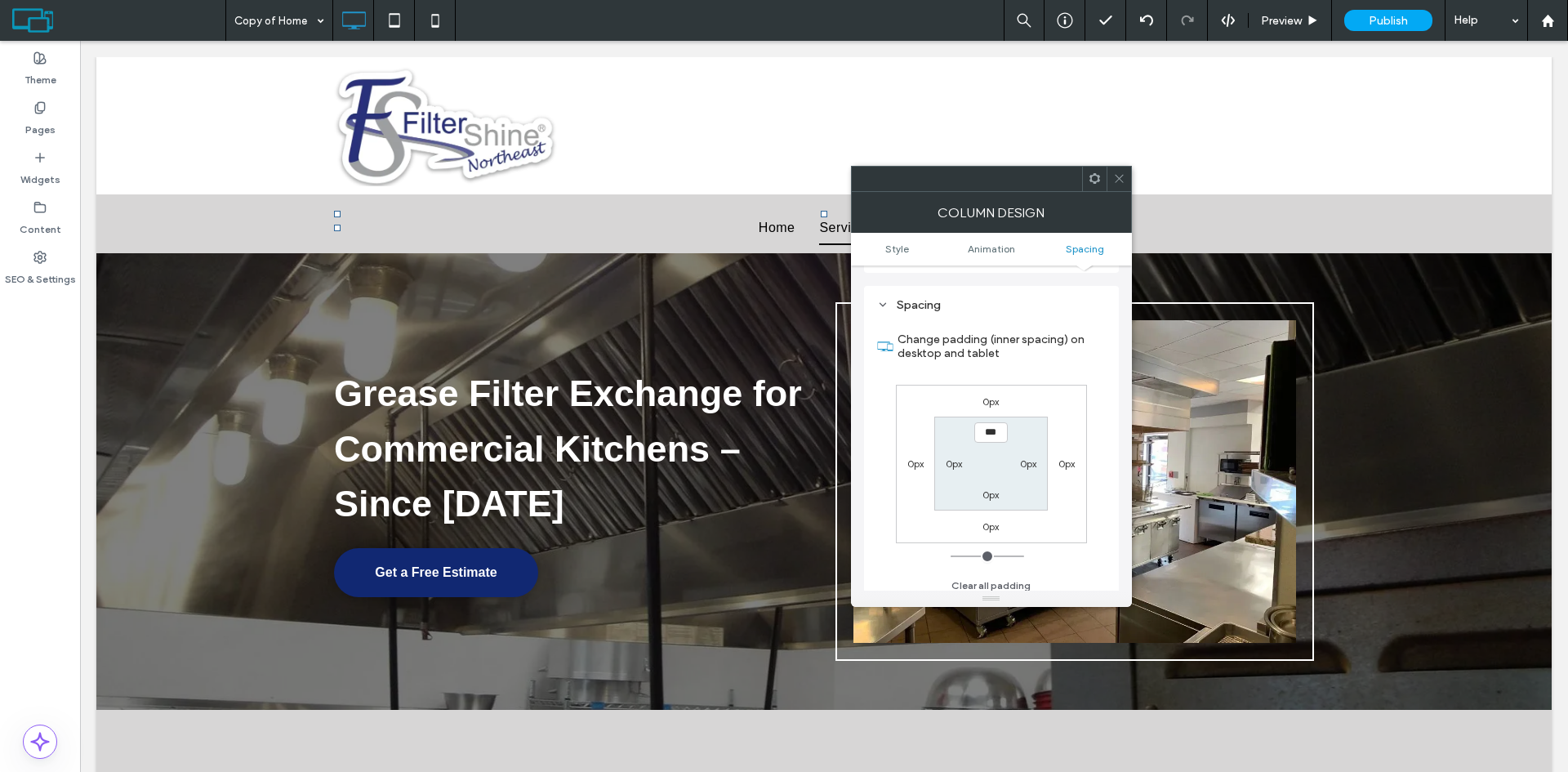
scroll to position [371, 0]
click at [1071, 457] on label "0px" at bounding box center [1066, 456] width 16 height 12
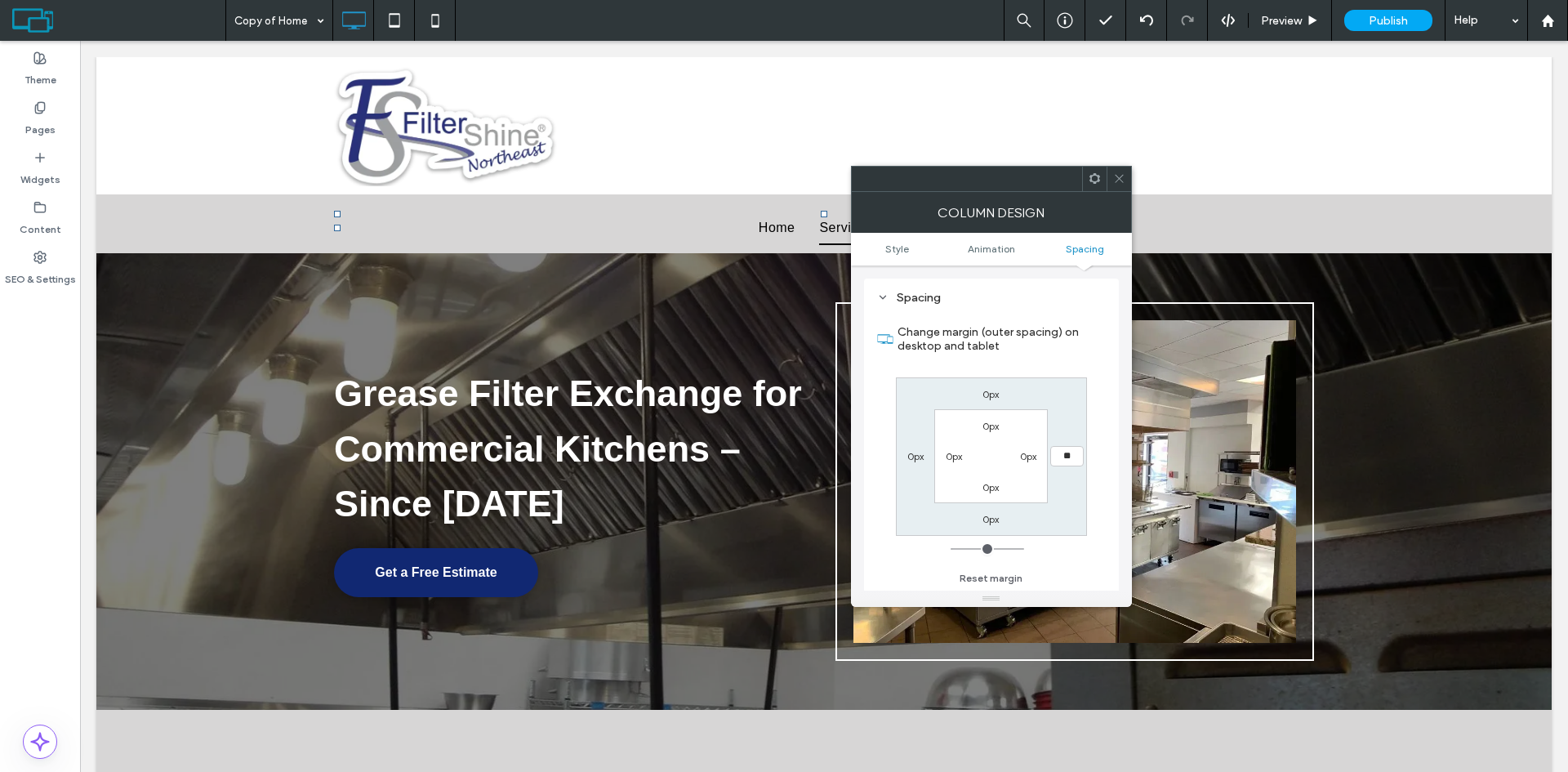
type input "**"
type input "****"
drag, startPoint x: 1071, startPoint y: 505, endPoint x: 1073, endPoint y: 513, distance: 8.2
click at [1073, 513] on div "0px **** 0px 0px 0px 0px 0px 0px" at bounding box center [991, 457] width 191 height 159
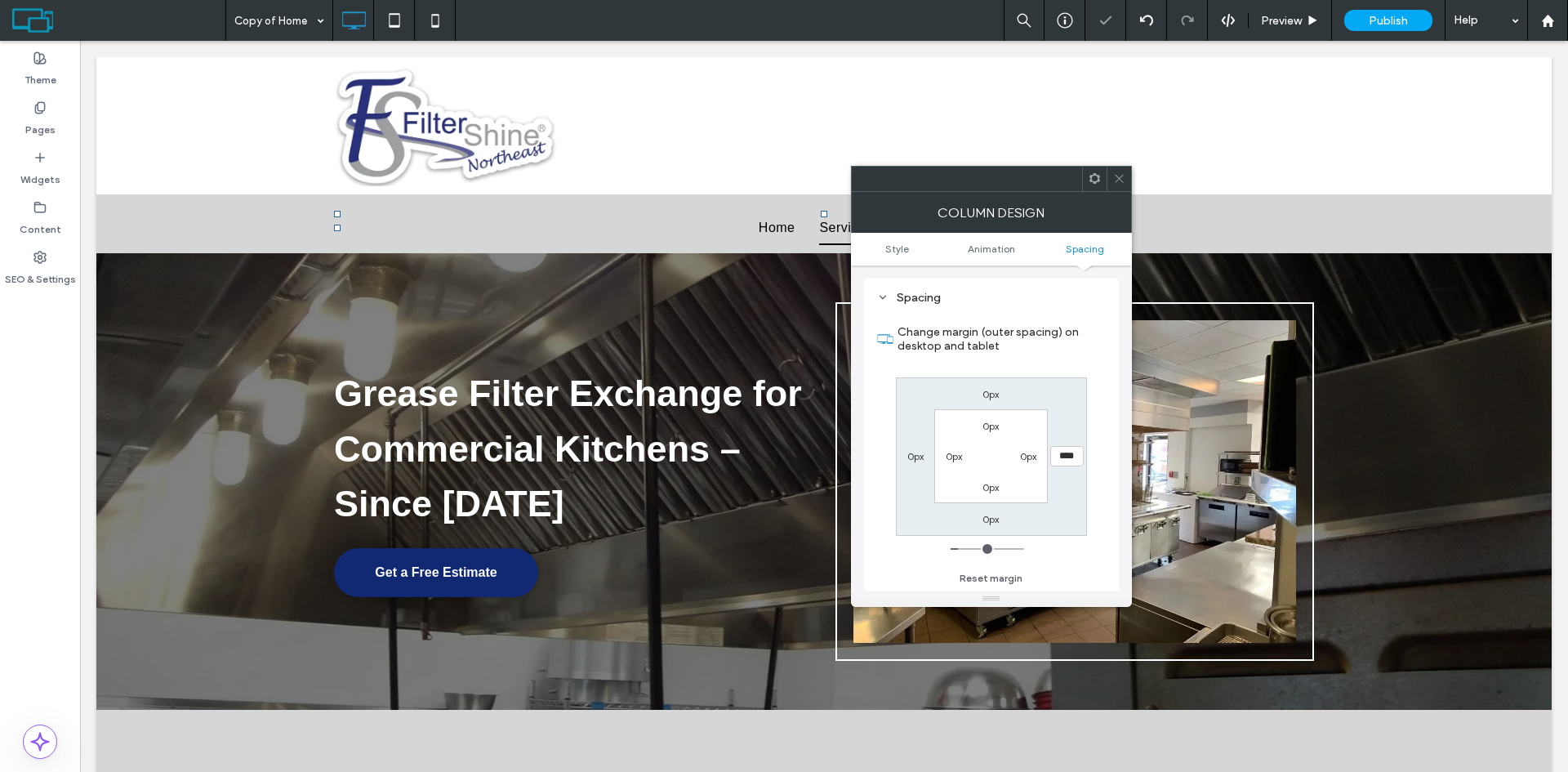
click at [1116, 179] on icon at bounding box center [1119, 178] width 12 height 12
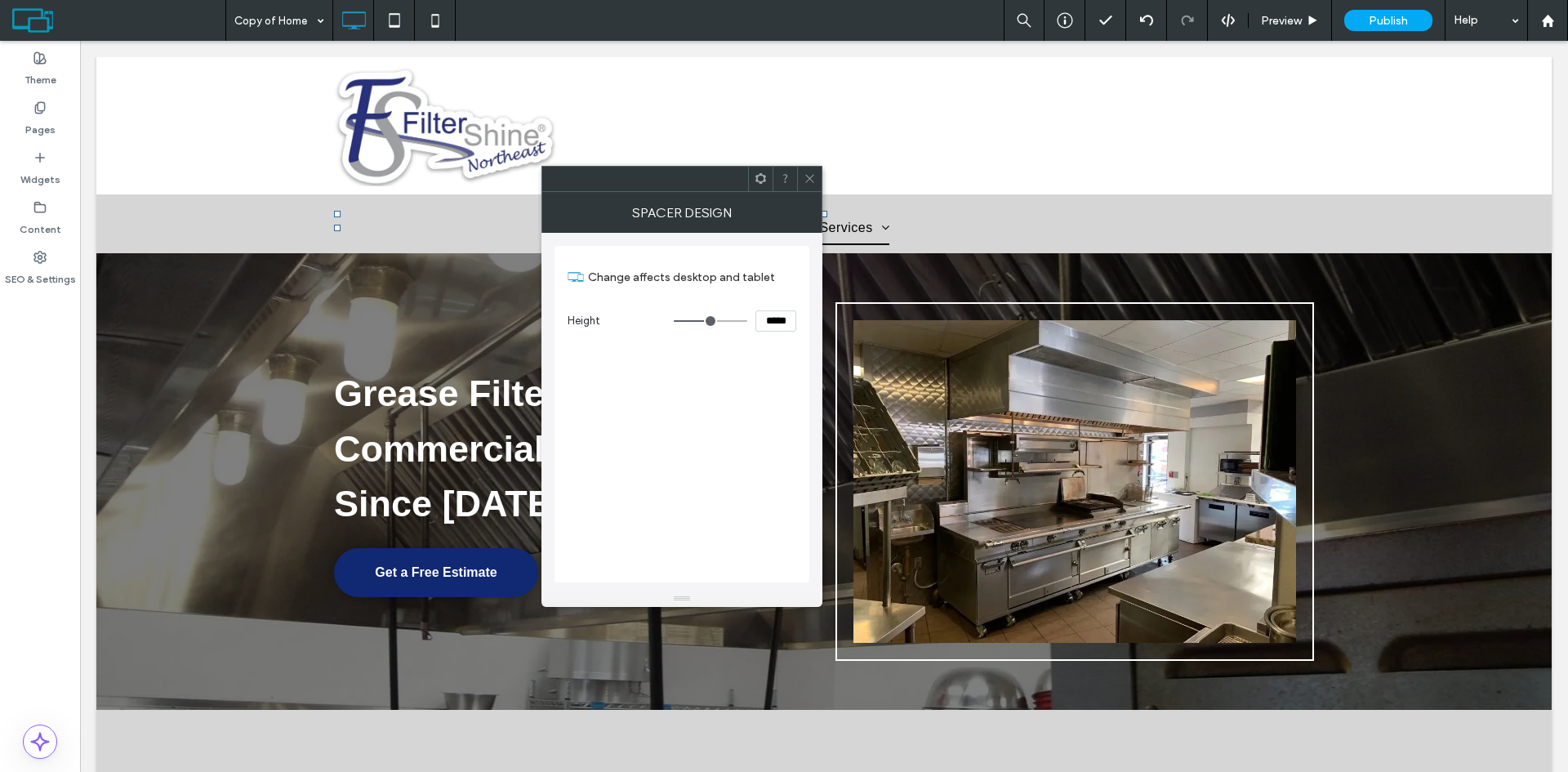
click at [810, 172] on icon at bounding box center [810, 178] width 12 height 12
